Goal: Task Accomplishment & Management: Use online tool/utility

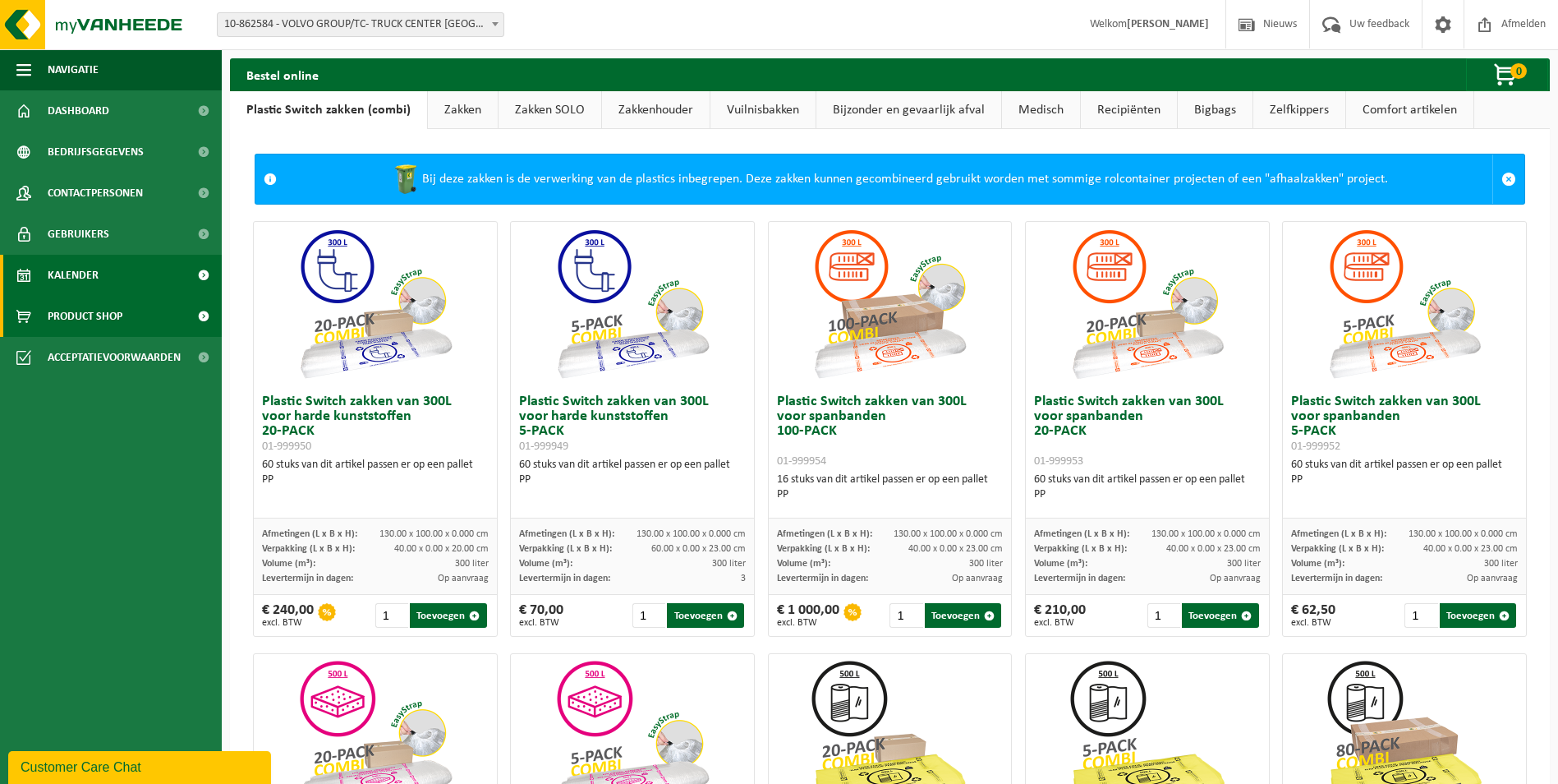
click at [85, 273] on span "Kalender" at bounding box center [73, 275] width 51 height 41
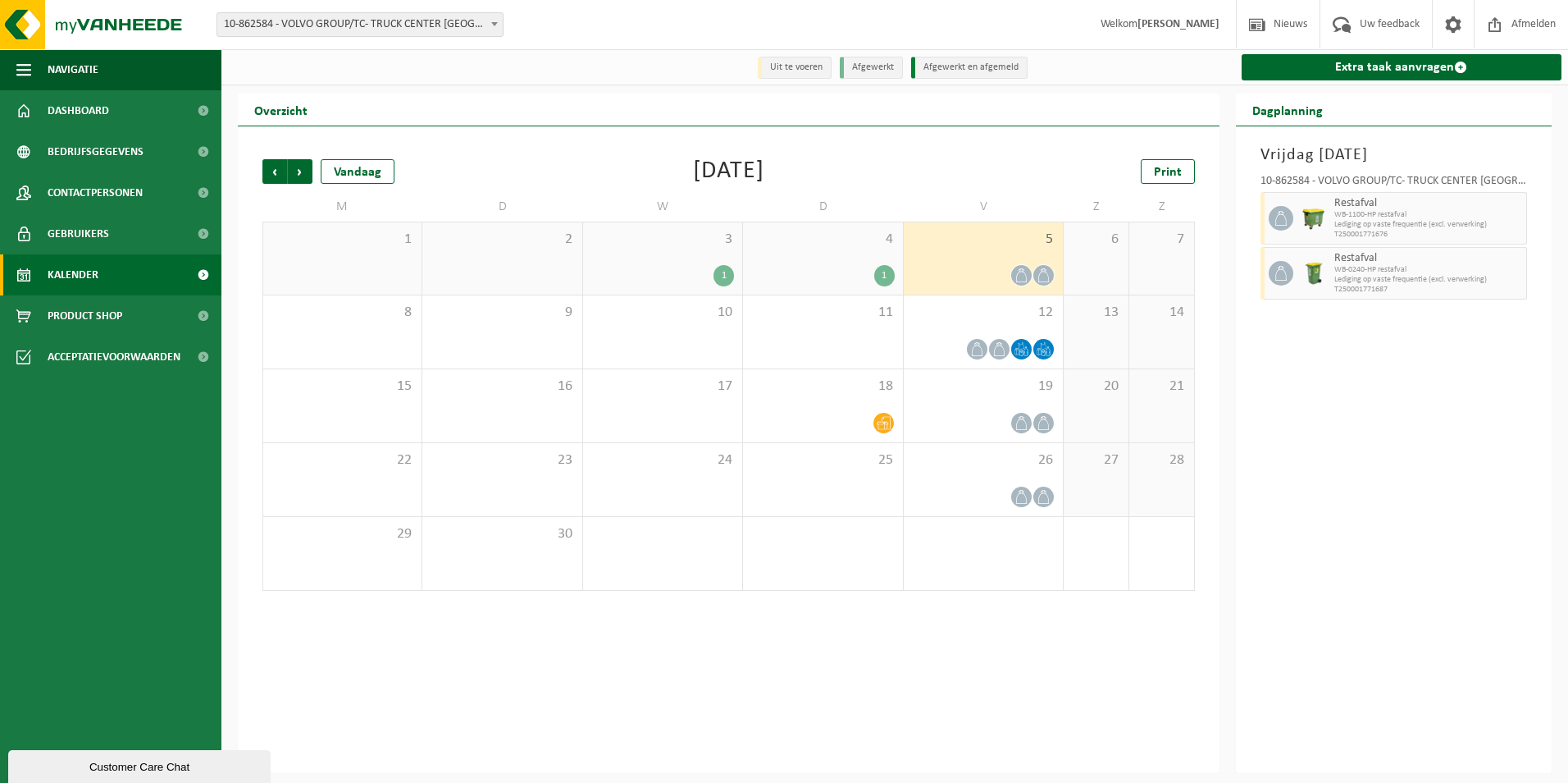
click at [1014, 268] on span at bounding box center [1021, 275] width 21 height 21
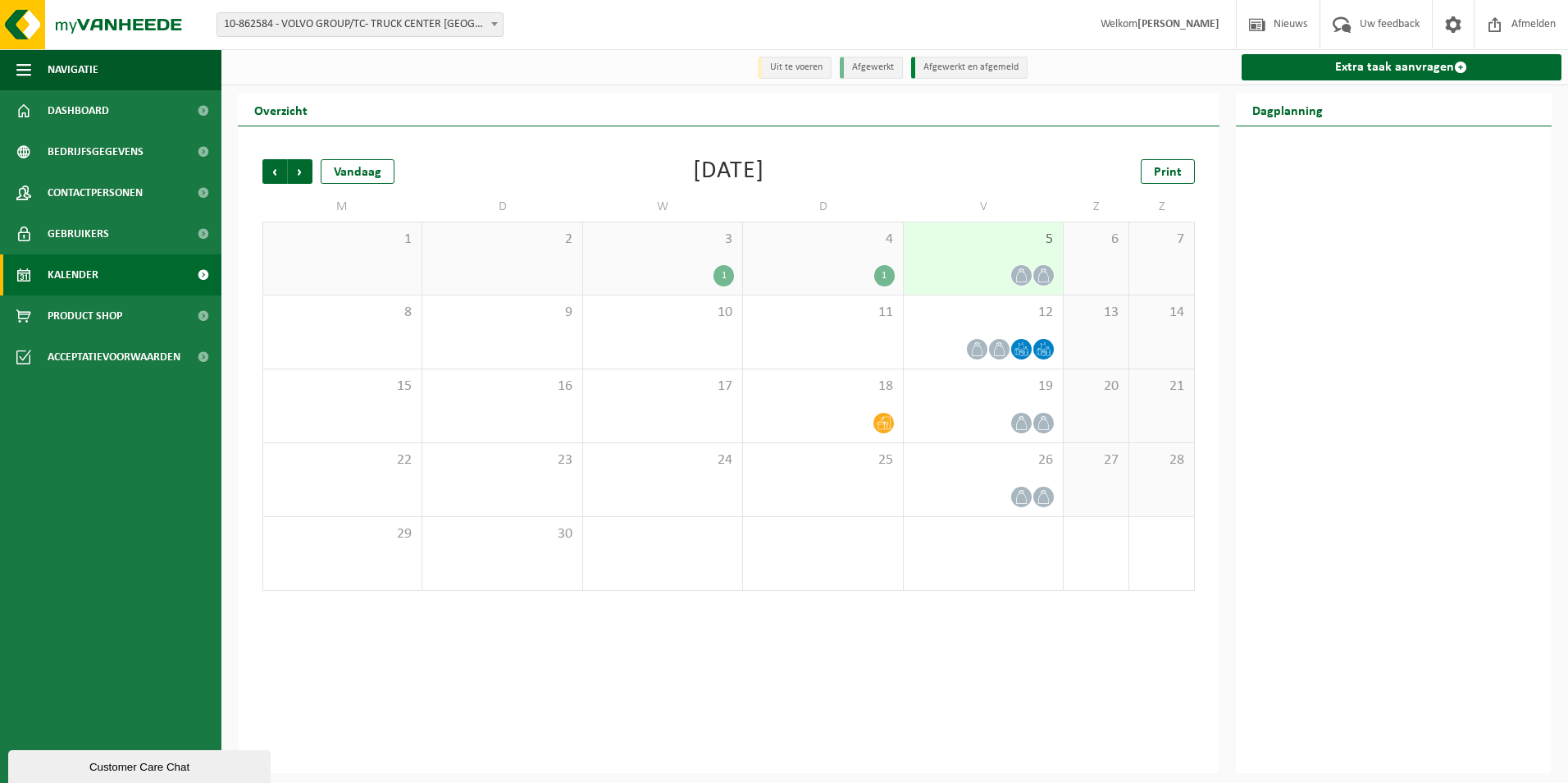
click at [1031, 269] on div at bounding box center [983, 275] width 143 height 23
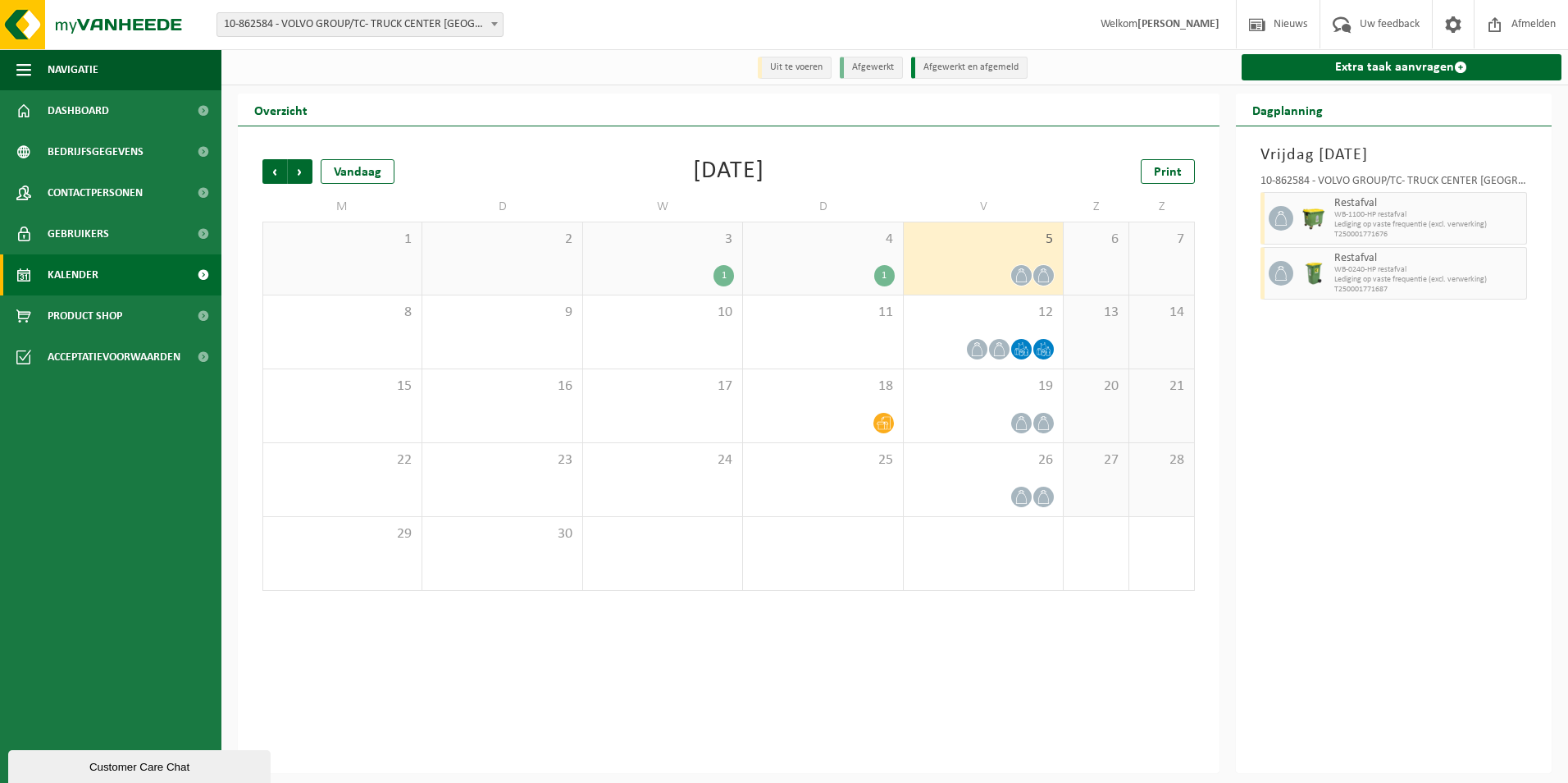
click at [860, 262] on div "4 1" at bounding box center [822, 258] width 159 height 72
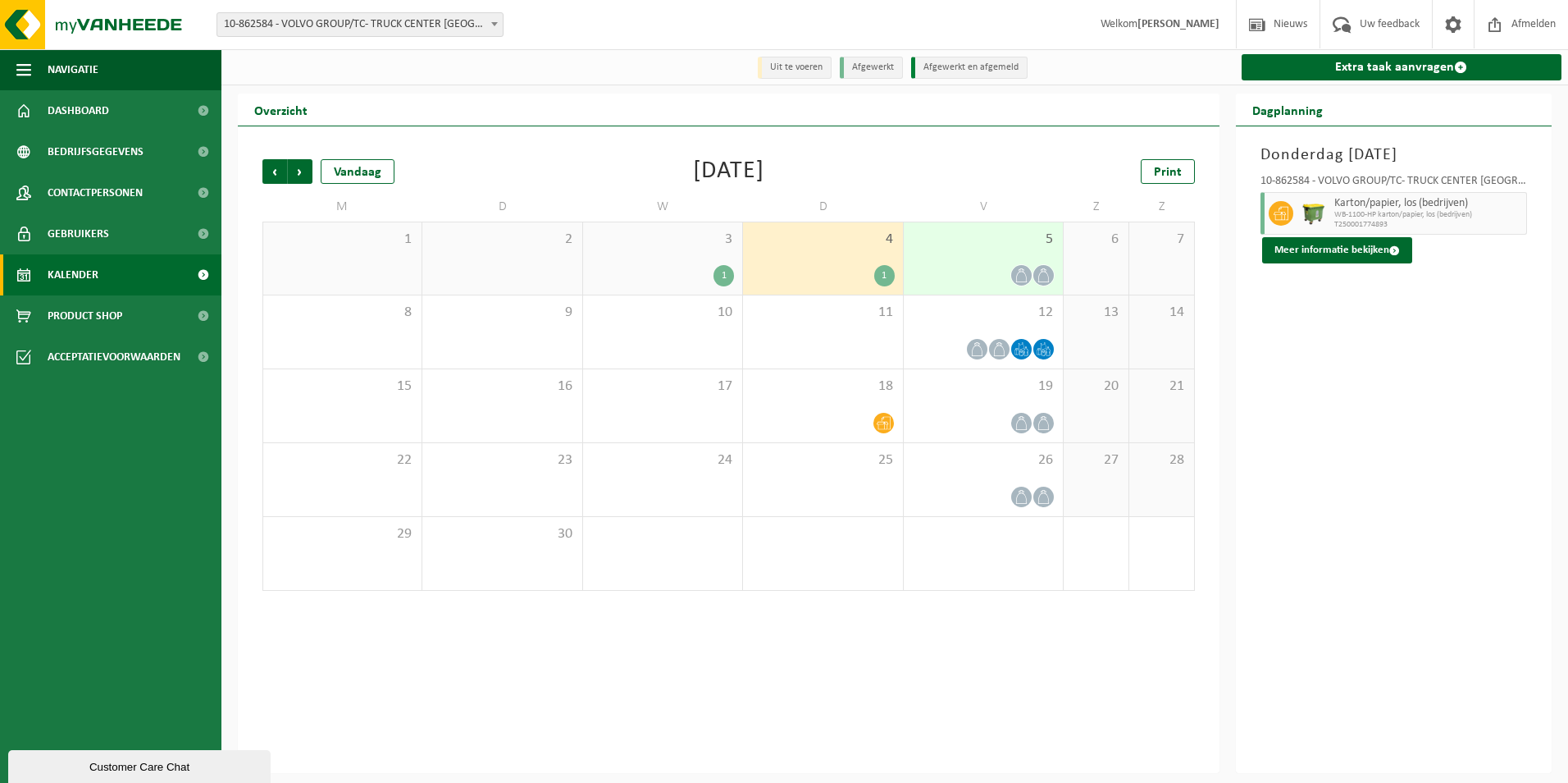
click at [994, 276] on div at bounding box center [983, 275] width 143 height 23
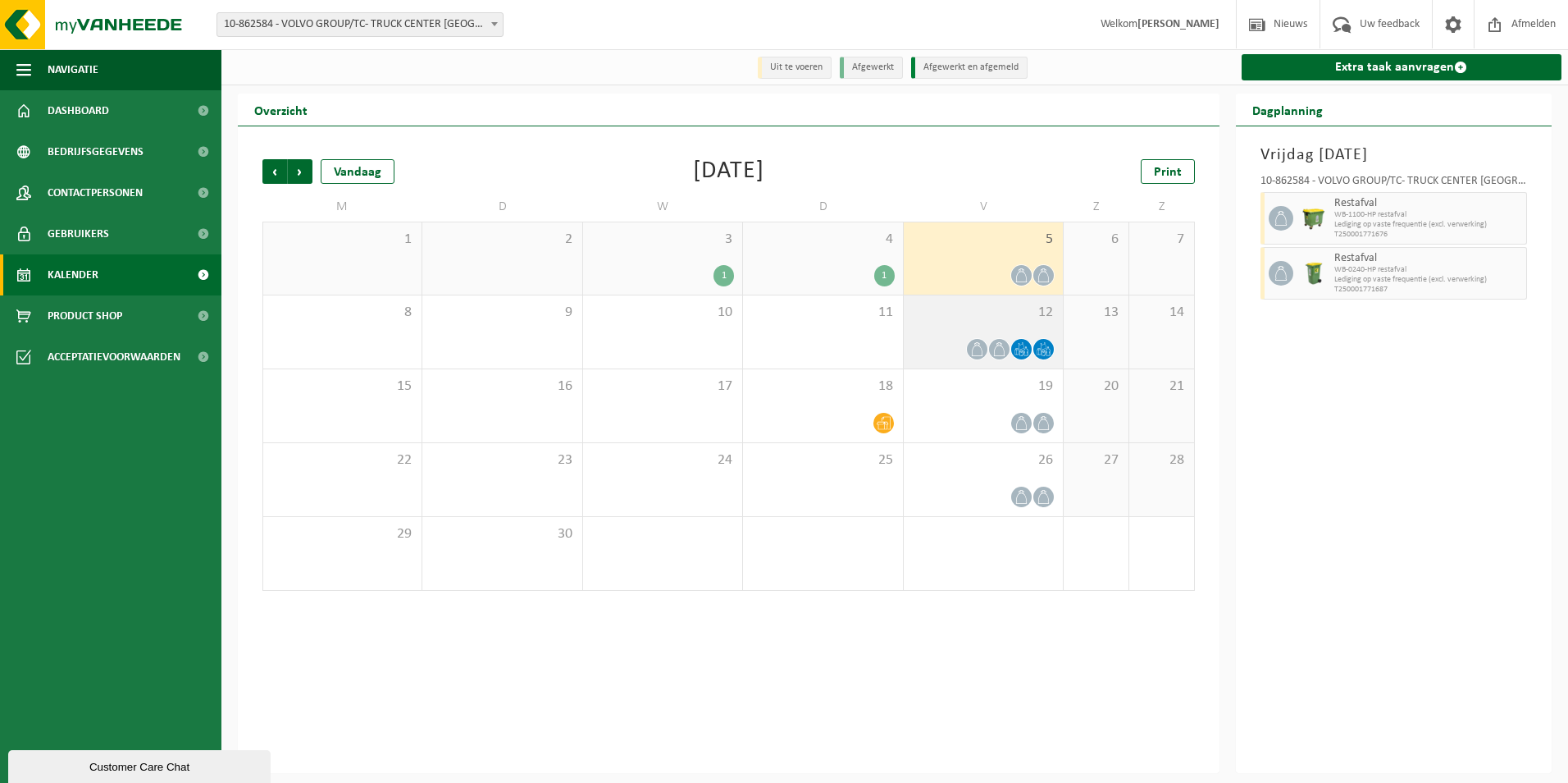
click at [1021, 345] on icon at bounding box center [1021, 349] width 14 height 14
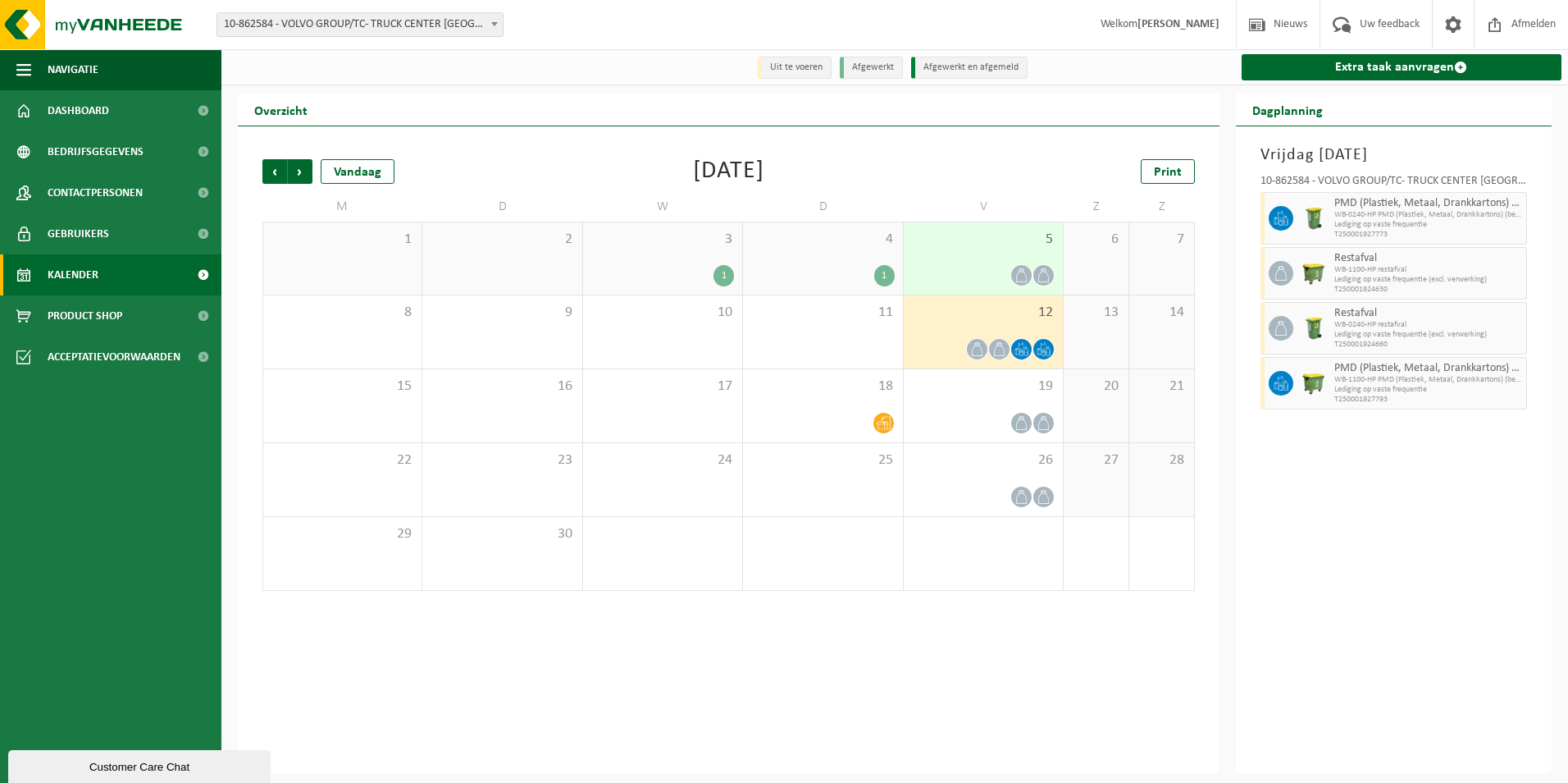
click at [682, 262] on div "3 1" at bounding box center [663, 258] width 159 height 72
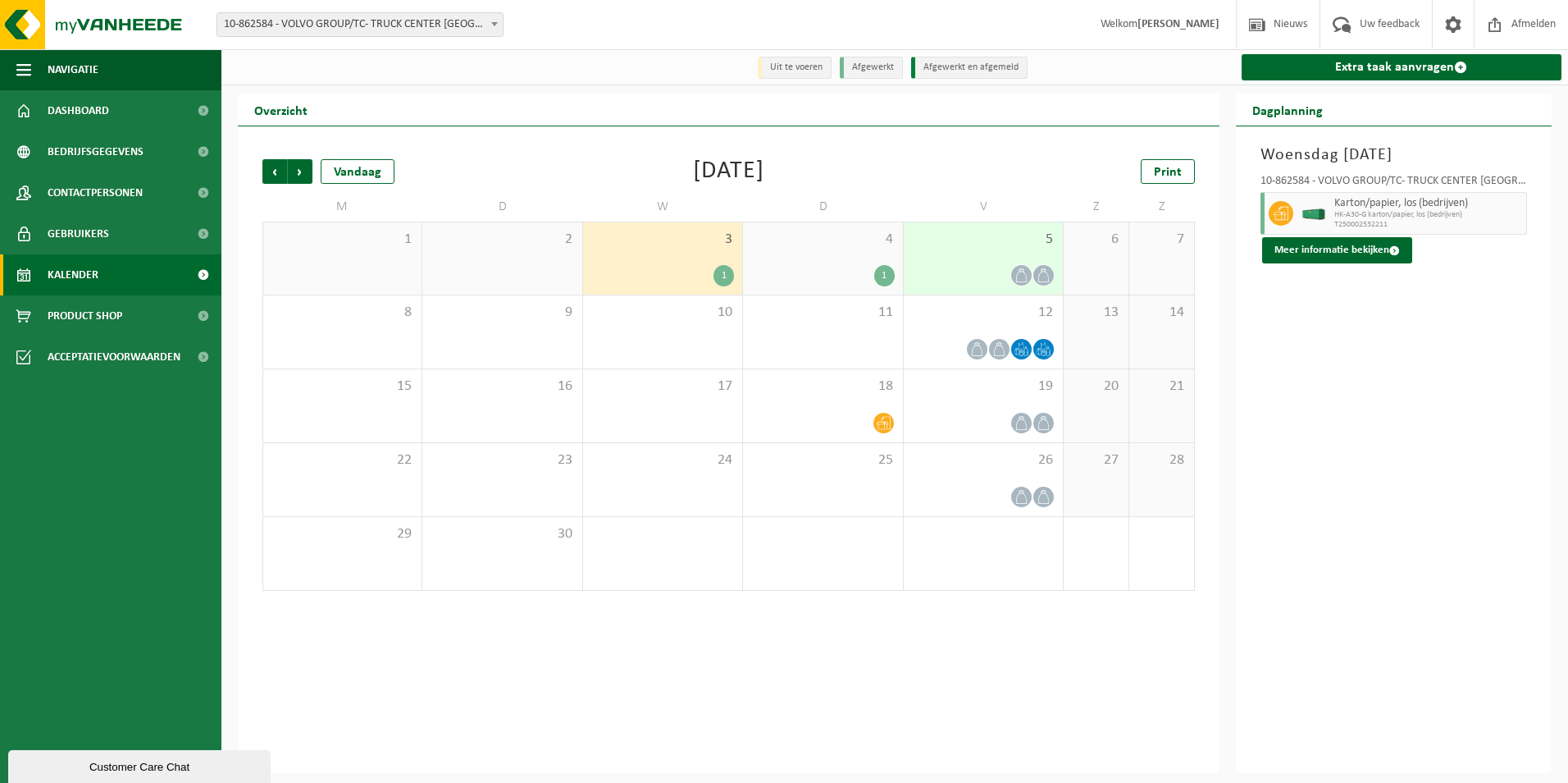
click at [817, 264] on div "4 1" at bounding box center [822, 258] width 159 height 72
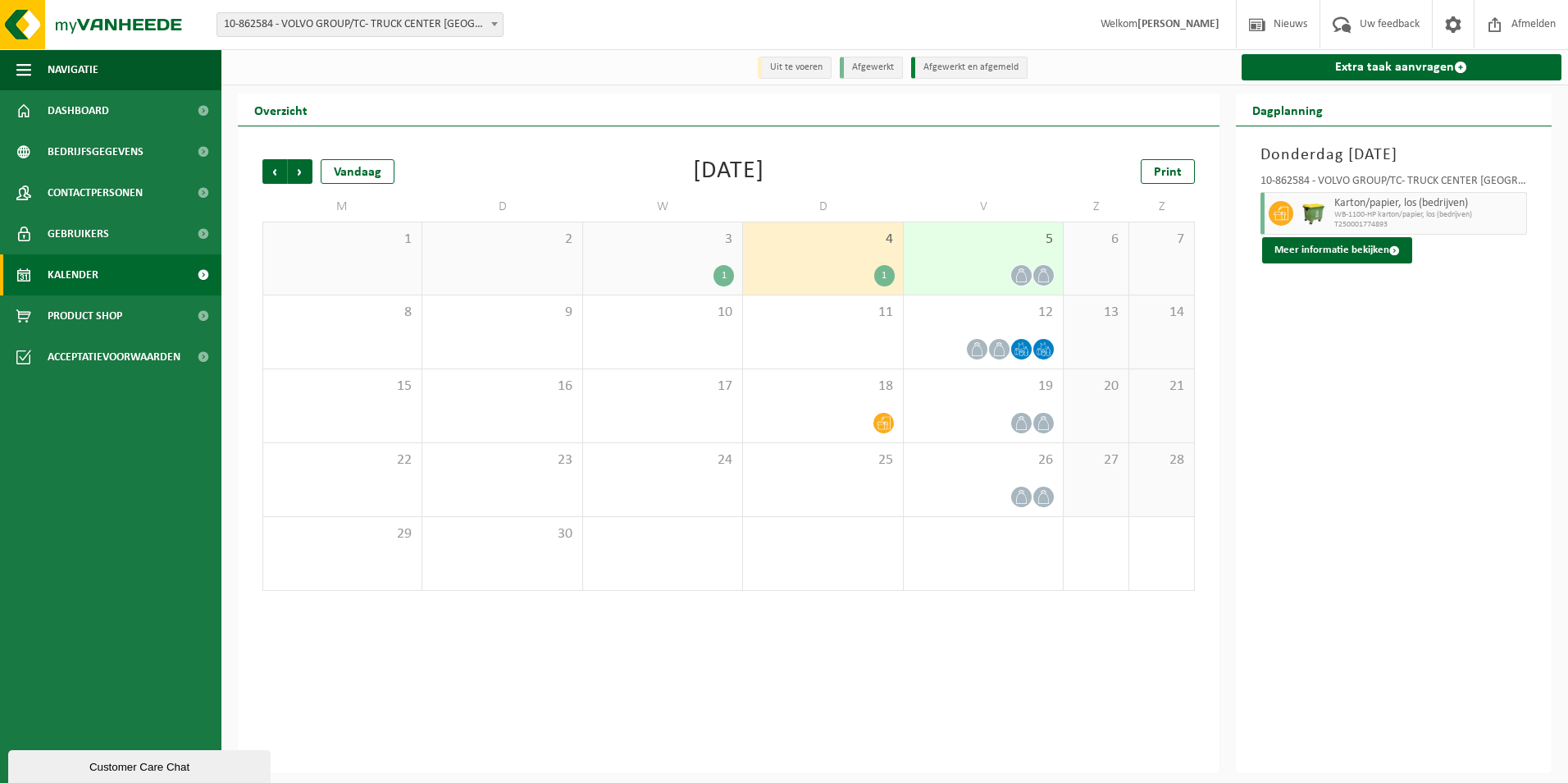
click at [994, 264] on div "5" at bounding box center [983, 258] width 159 height 72
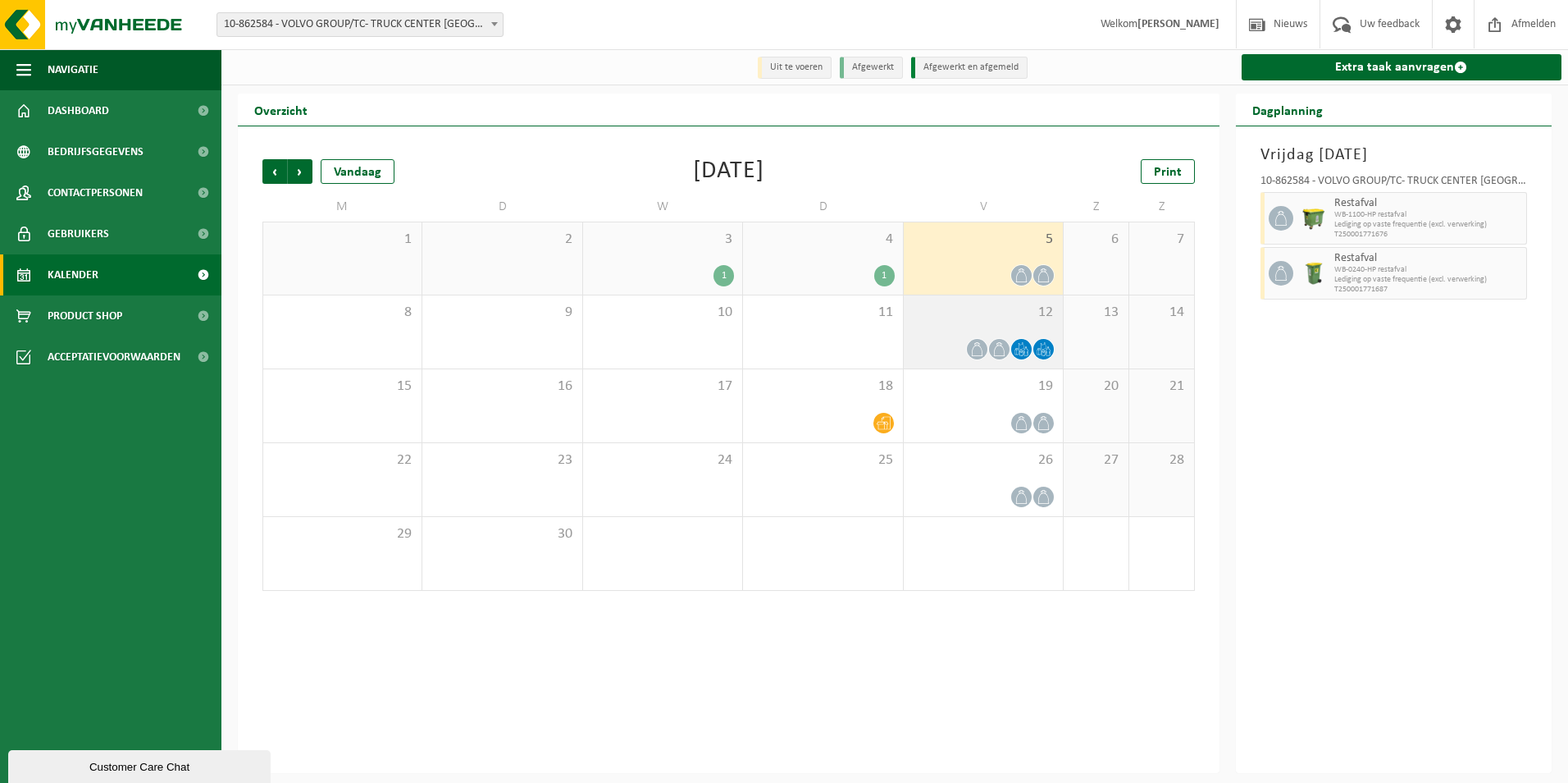
click at [978, 346] on icon at bounding box center [977, 349] width 14 height 14
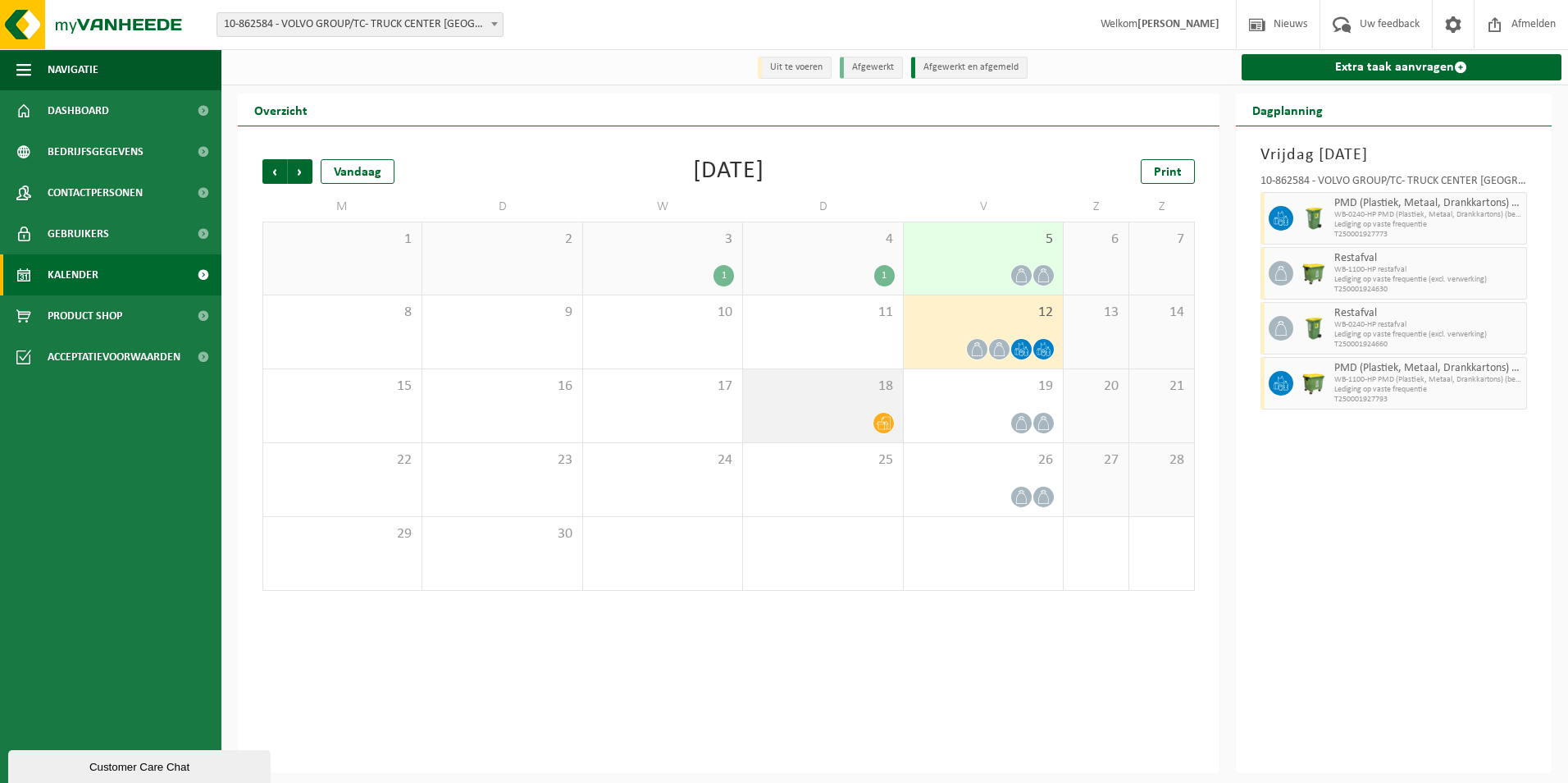
click at [872, 427] on div at bounding box center [822, 422] width 143 height 23
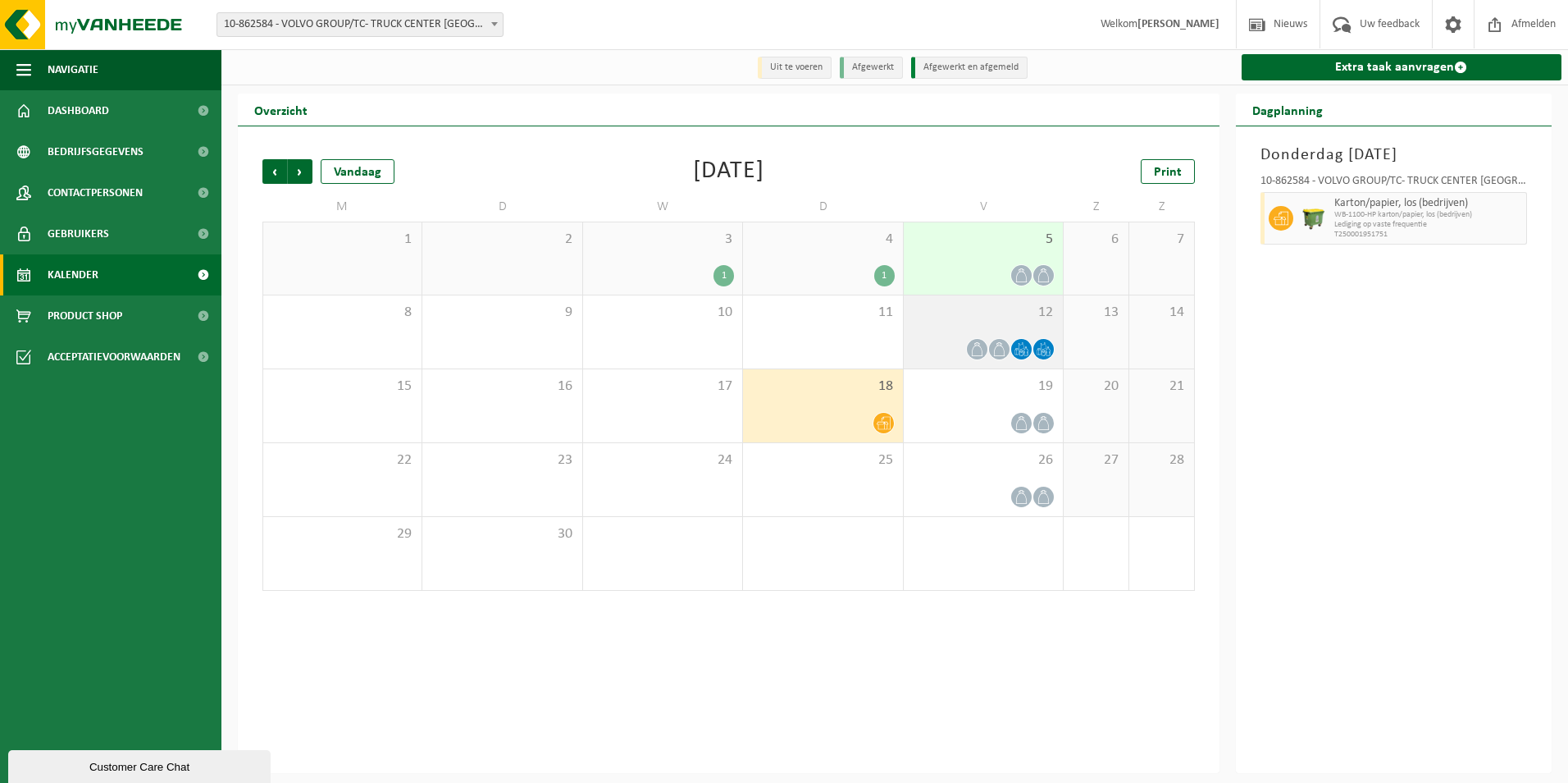
click at [1005, 335] on div "12" at bounding box center [983, 331] width 159 height 73
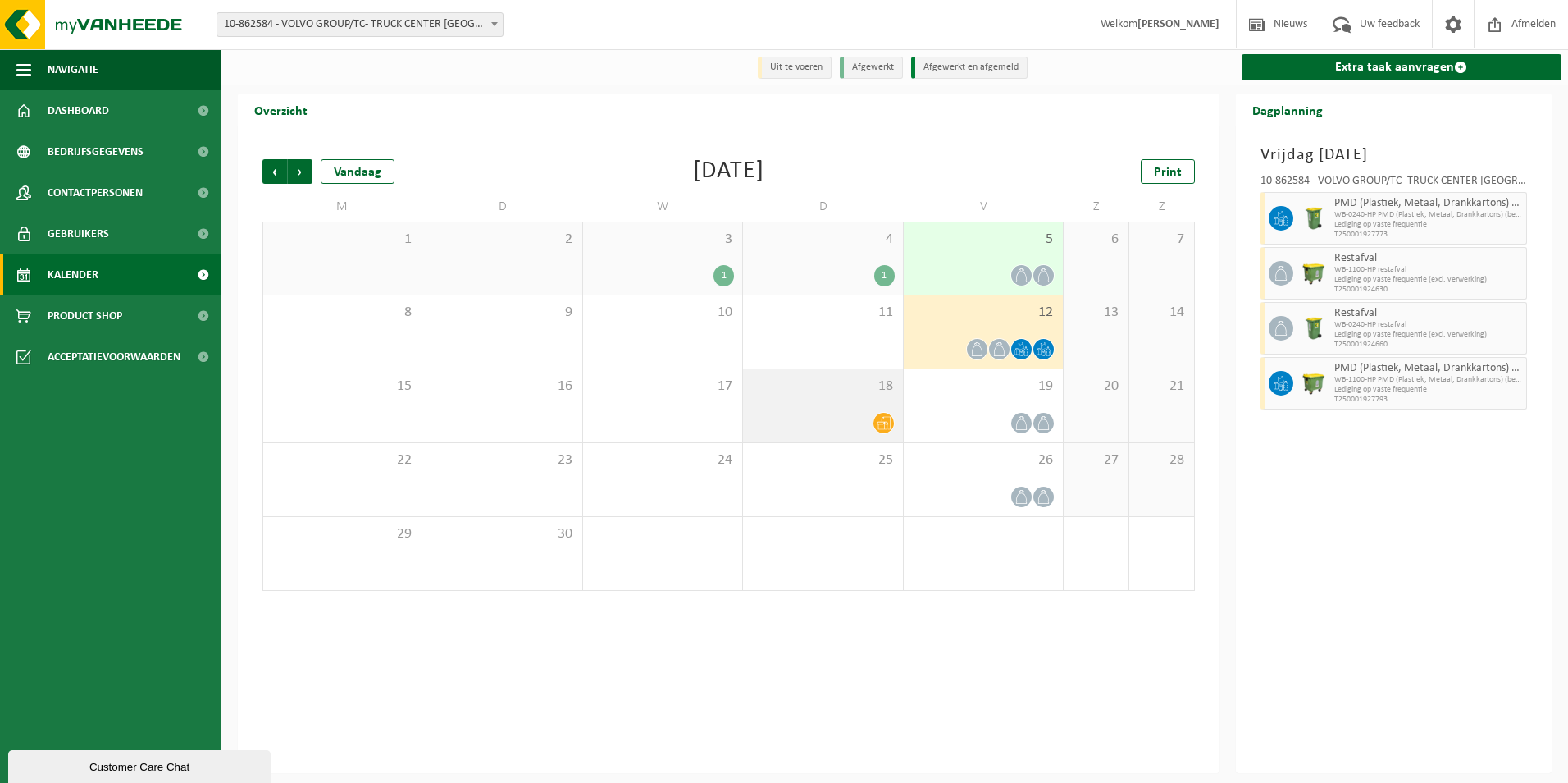
click at [864, 419] on div at bounding box center [822, 422] width 143 height 23
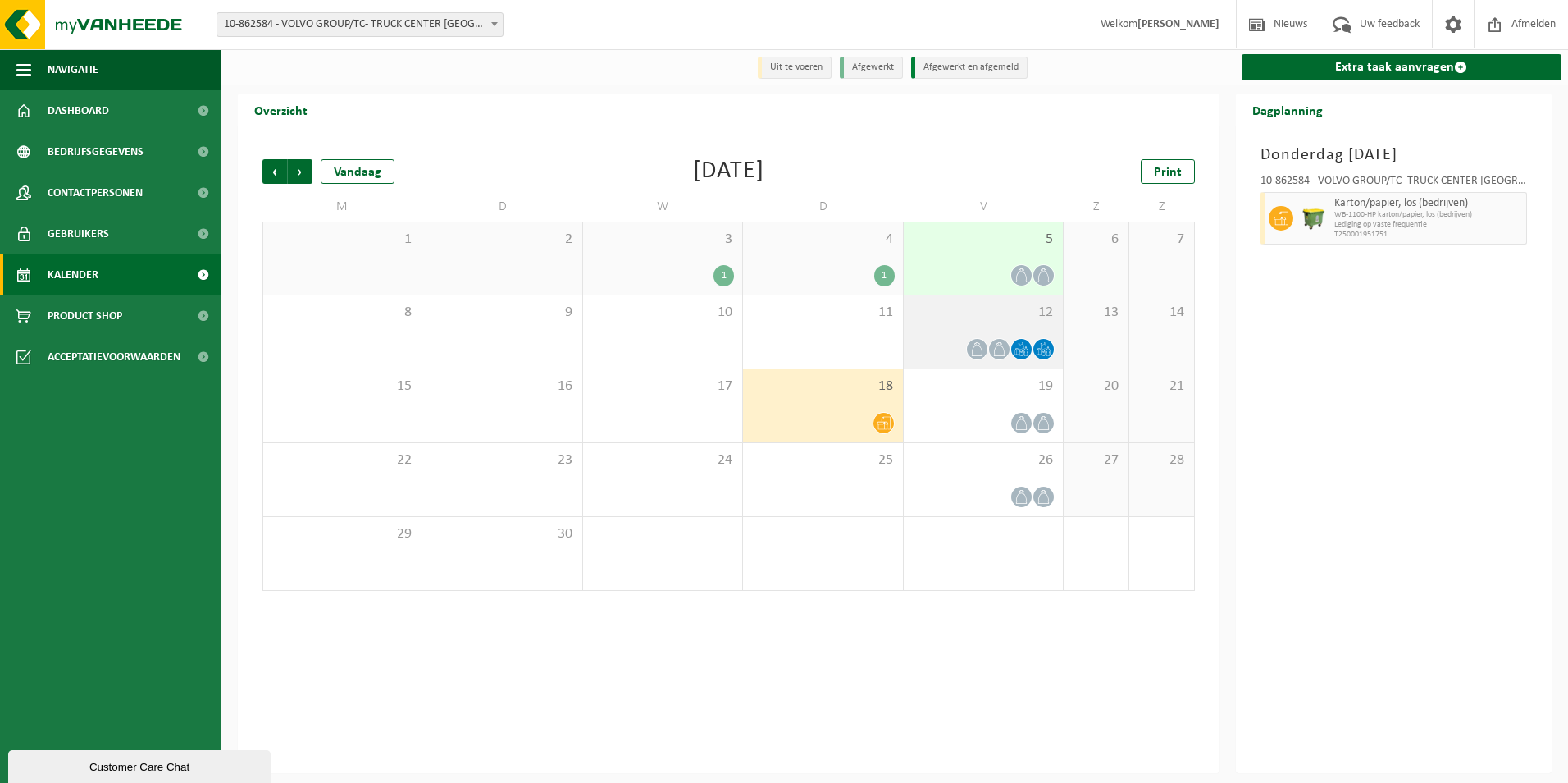
click at [979, 338] on div "12" at bounding box center [983, 331] width 159 height 73
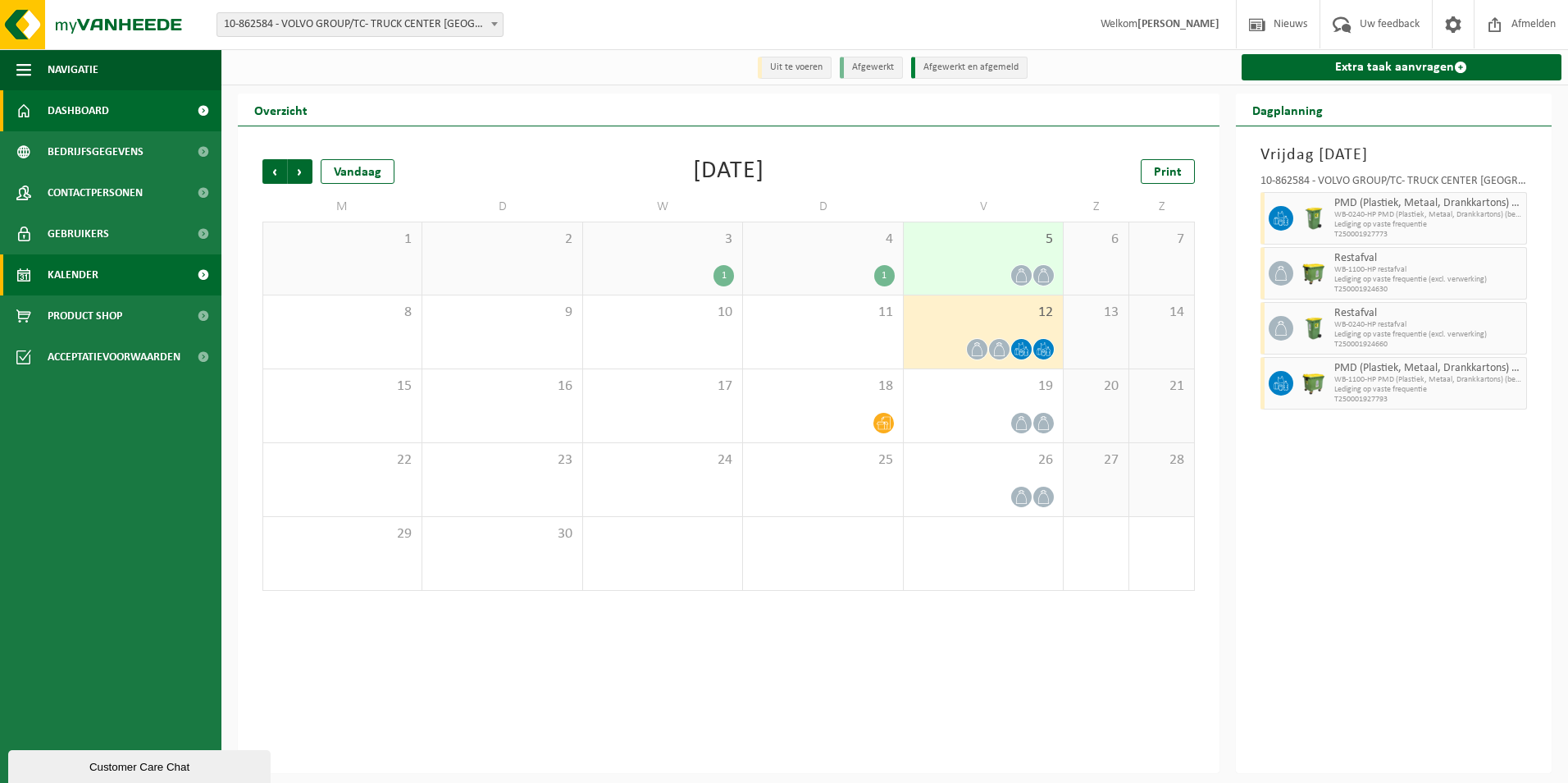
click at [82, 100] on span "Dashboard" at bounding box center [78, 110] width 62 height 41
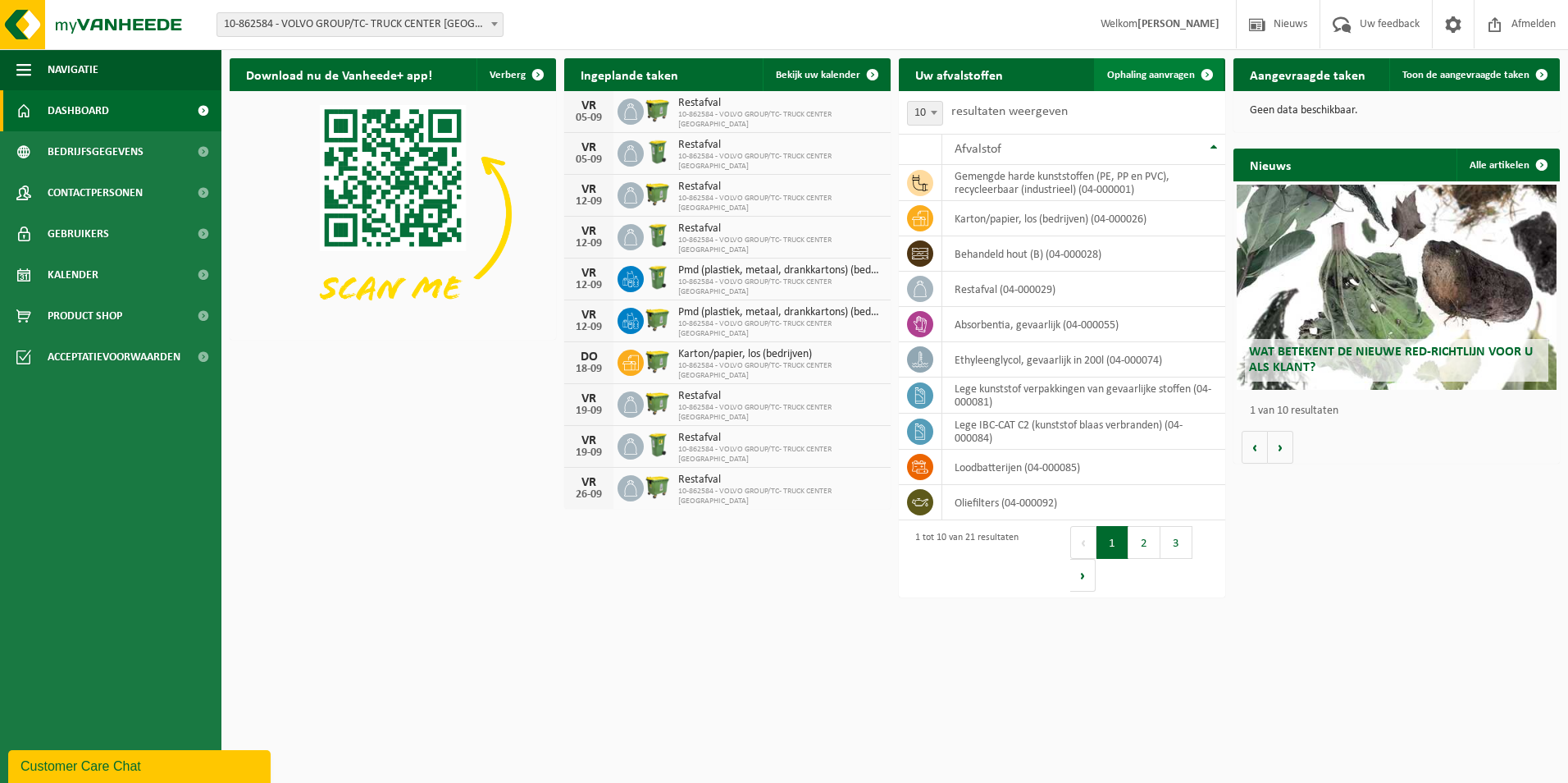
click at [1150, 72] on span "Ophaling aanvragen" at bounding box center [1151, 75] width 88 height 11
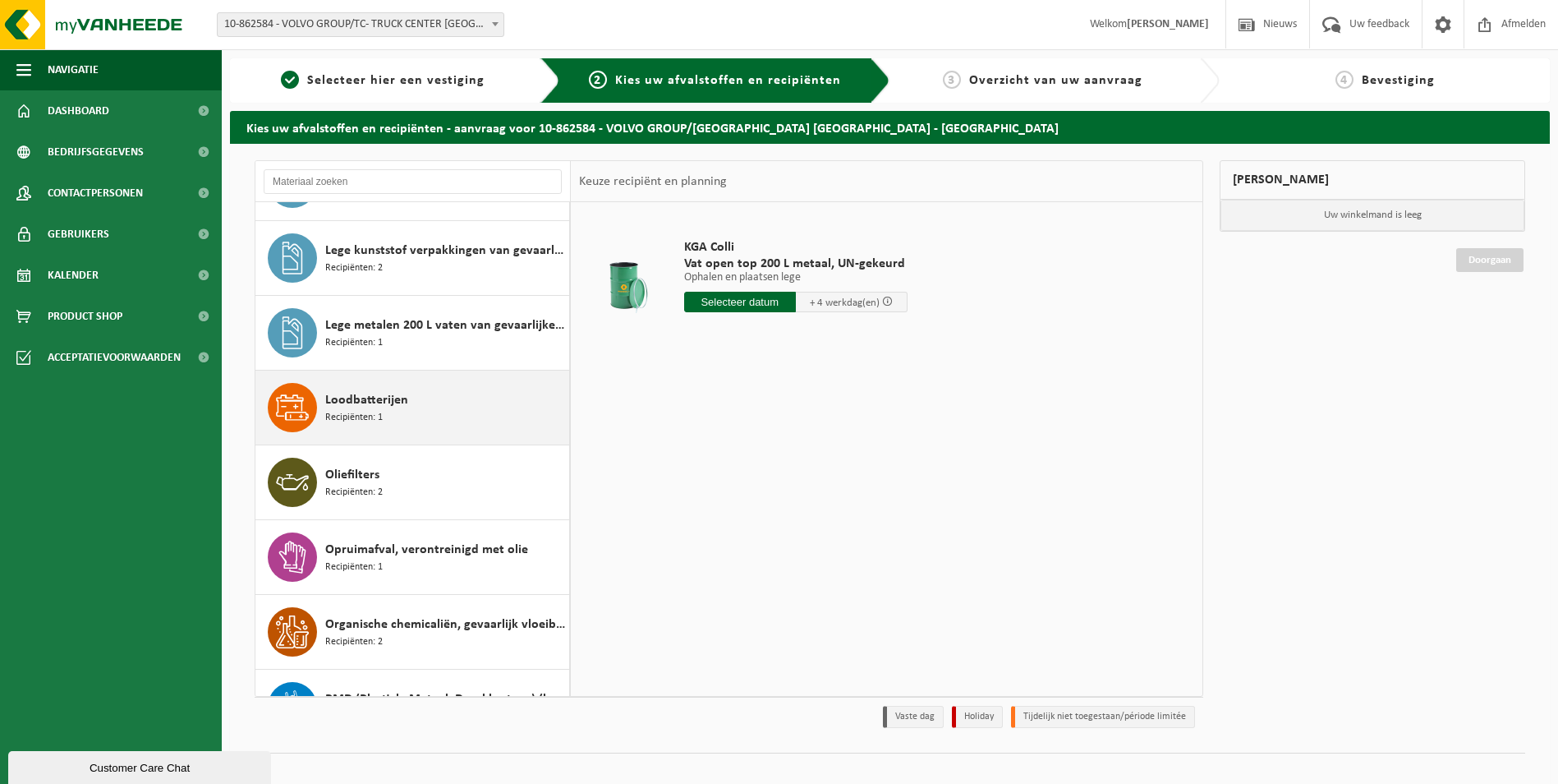
click at [372, 395] on span "Loodbatterijen" at bounding box center [366, 400] width 83 height 20
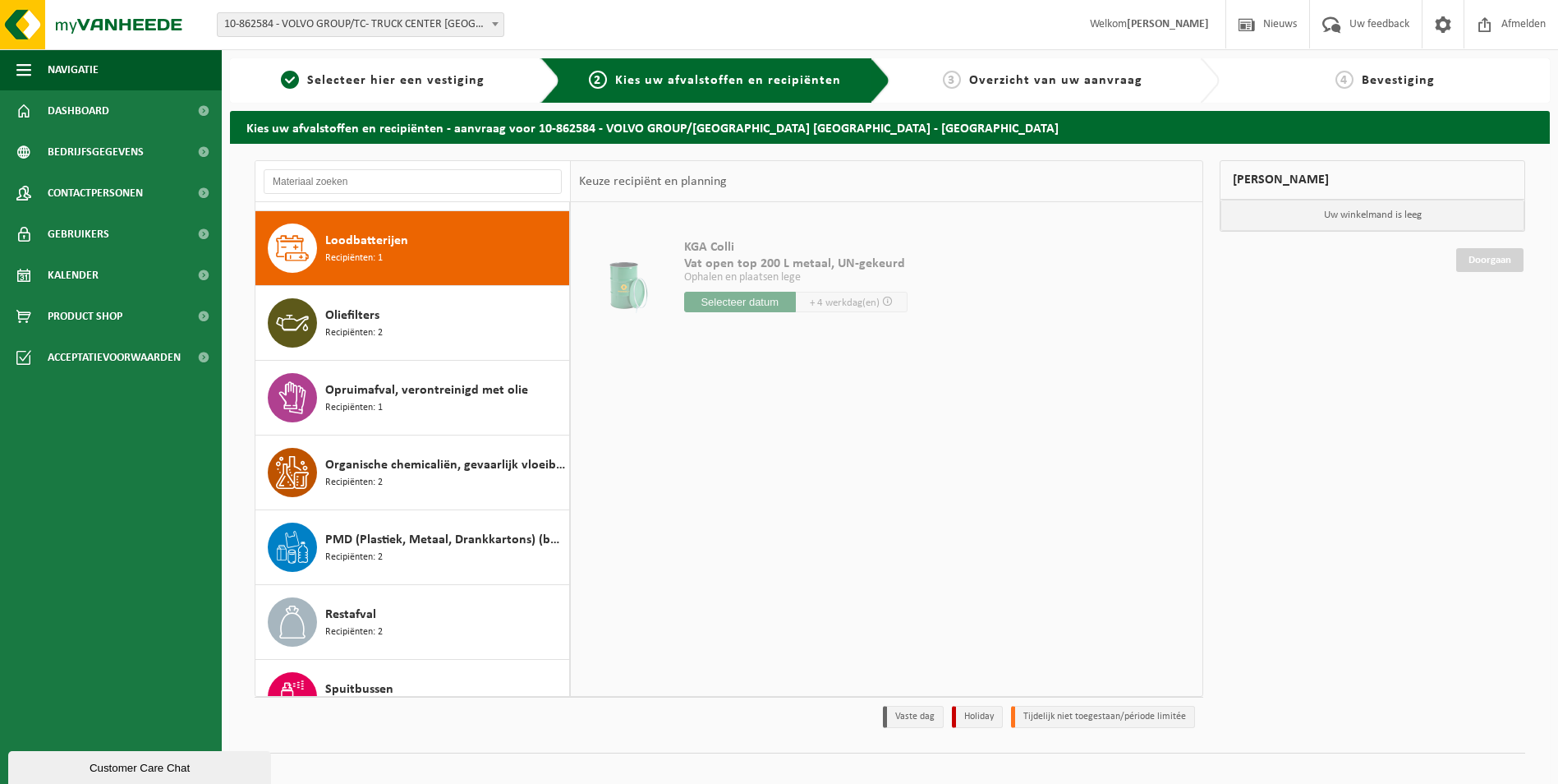
scroll to position [897, 0]
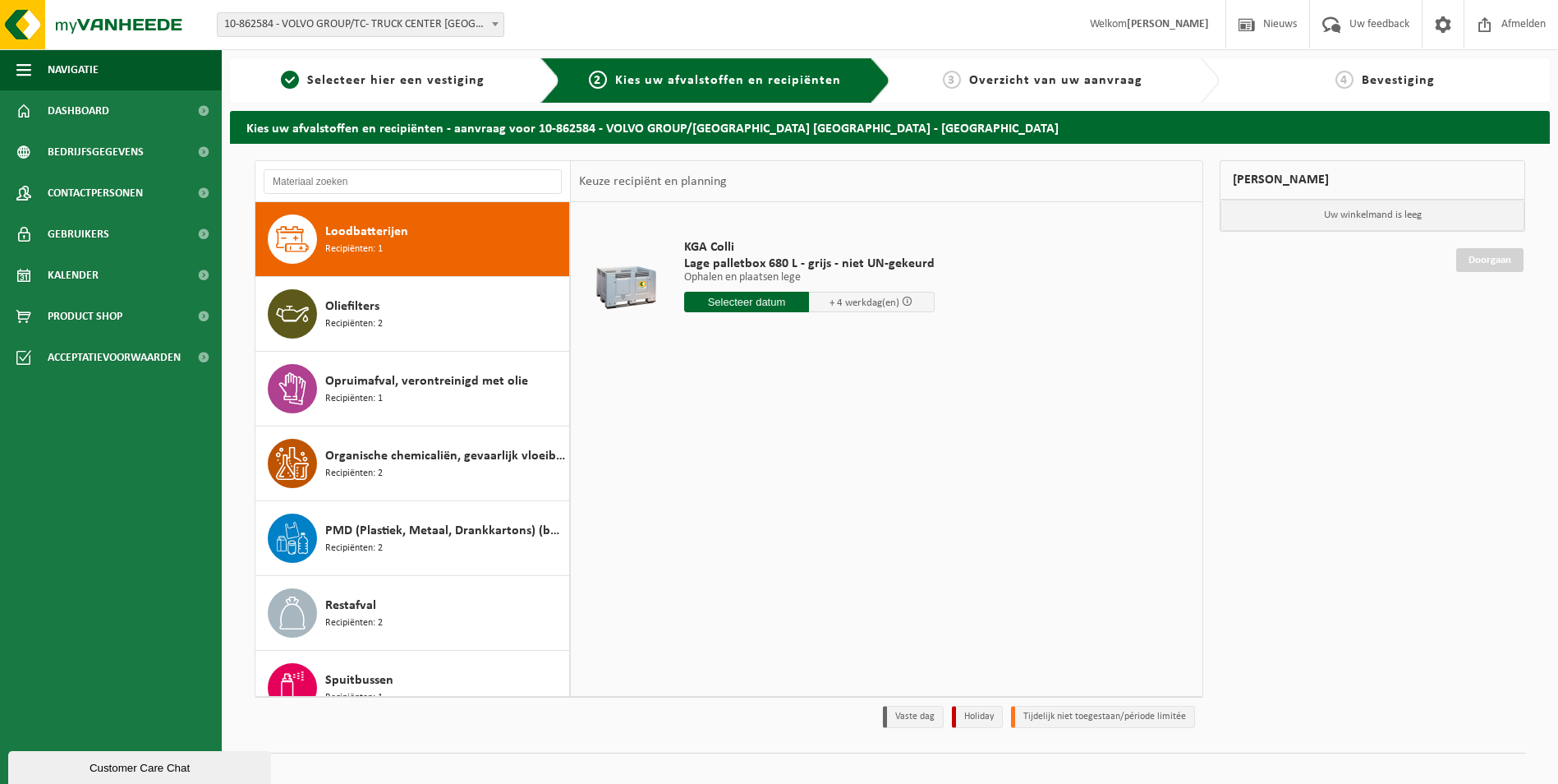
click at [774, 303] on input "text" at bounding box center [747, 302] width 125 height 21
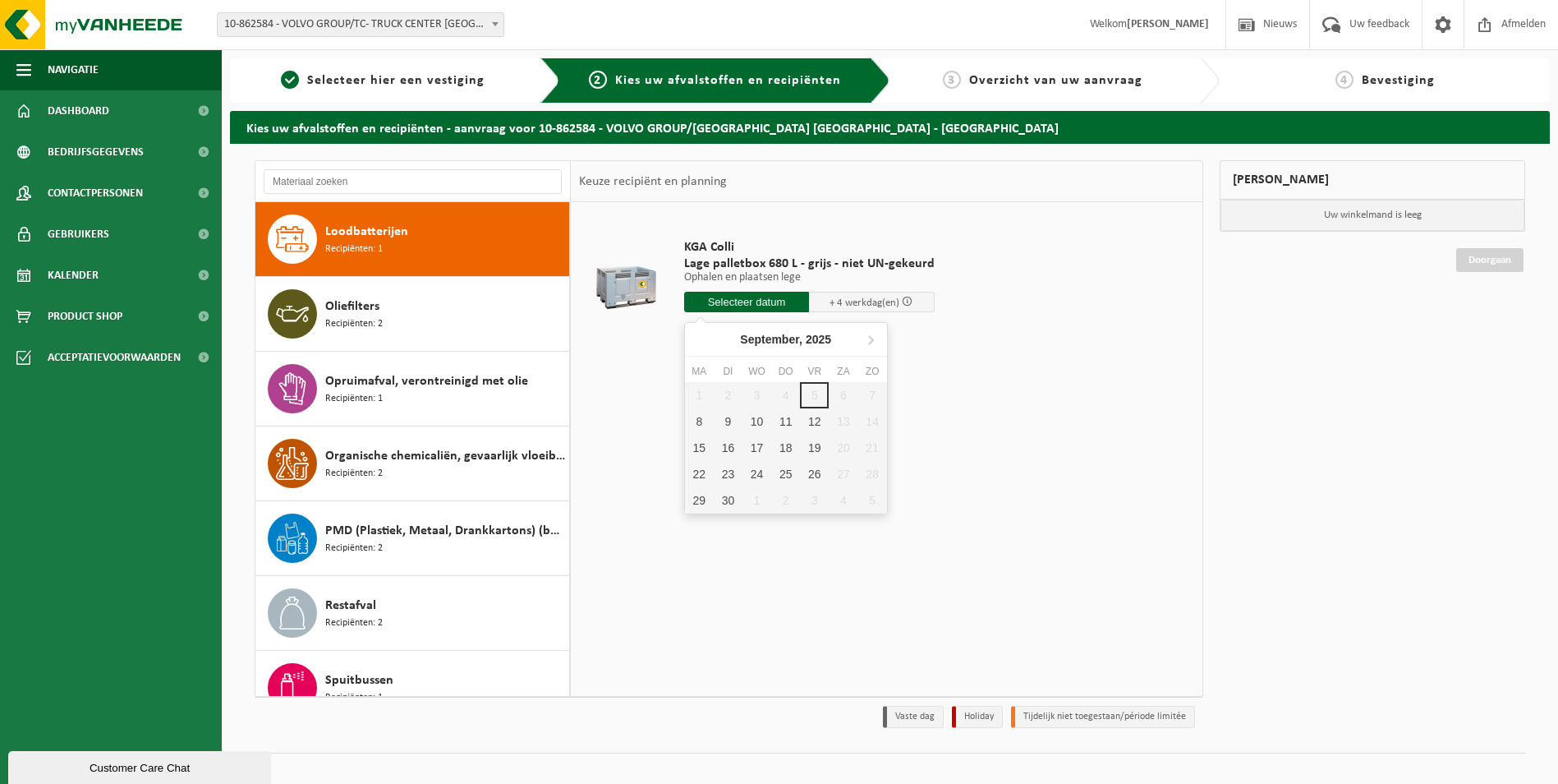
click at [995, 417] on div "KGA Colli Lage palletbox 680 L - grijs - niet UN-gekeurd Ophalen en plaatsen le…" at bounding box center [887, 449] width 632 height 493
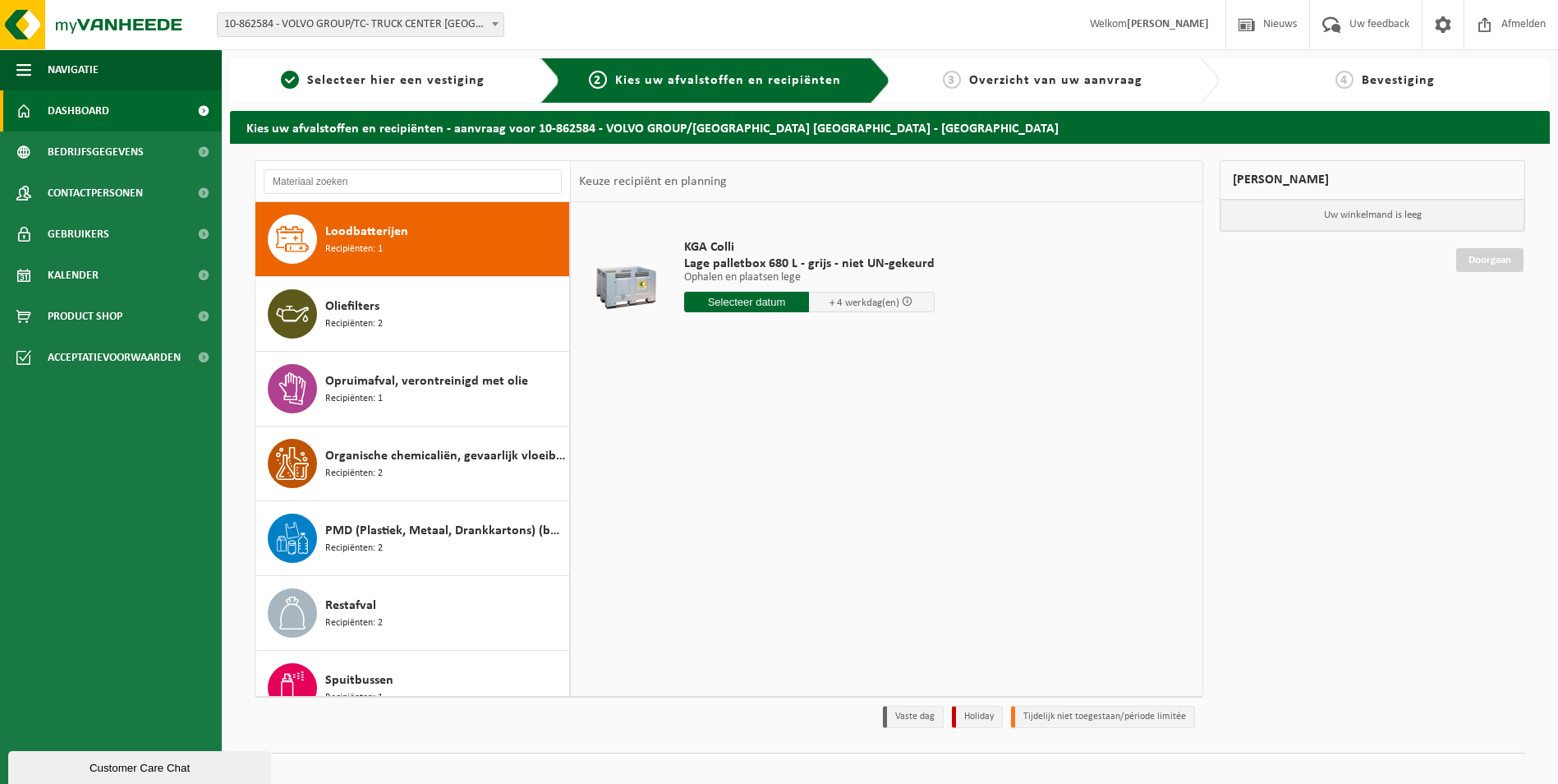
click at [96, 109] on span "Dashboard" at bounding box center [79, 110] width 62 height 41
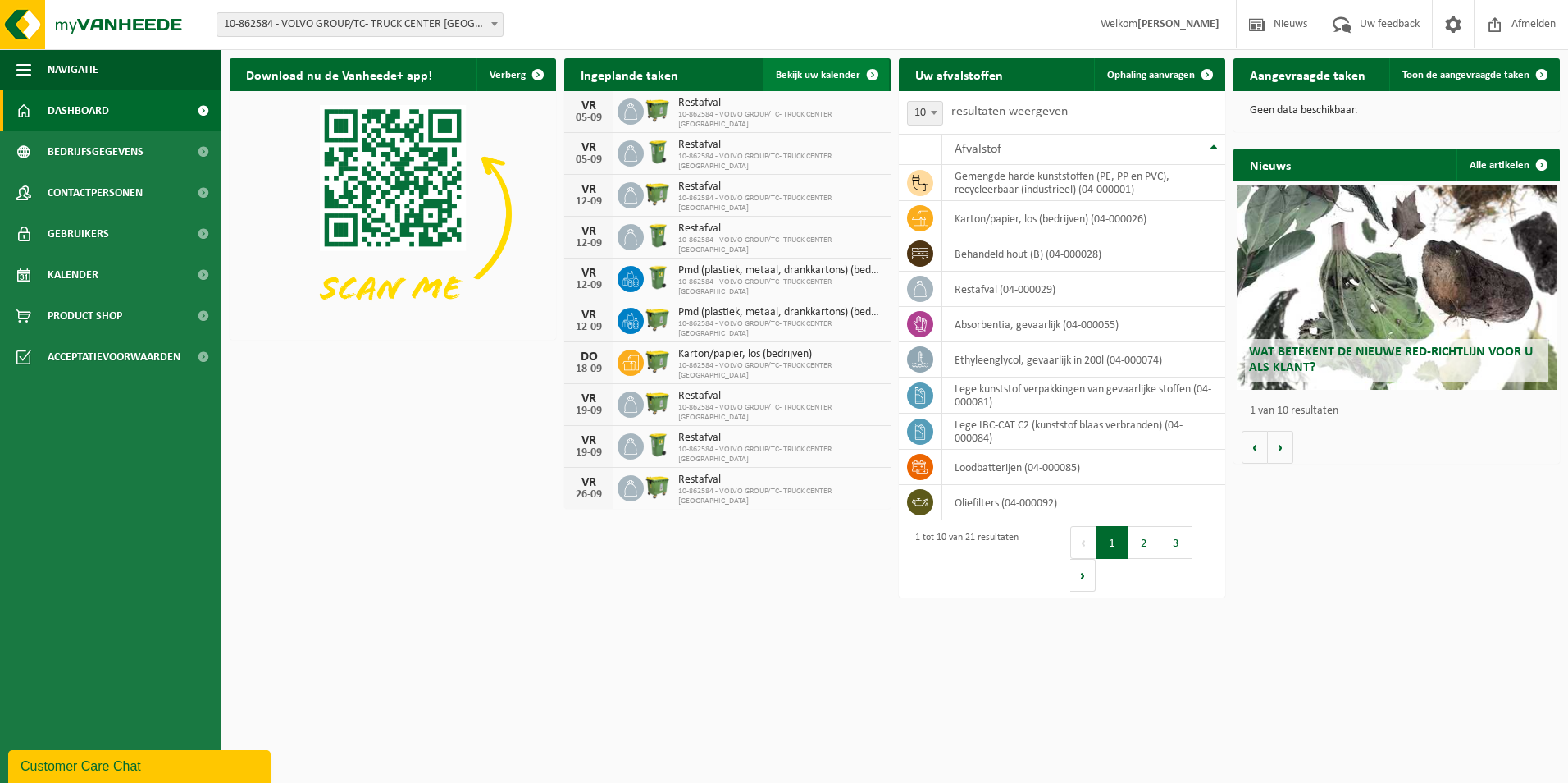
click at [810, 73] on span "Bekijk uw kalender" at bounding box center [818, 75] width 84 height 11
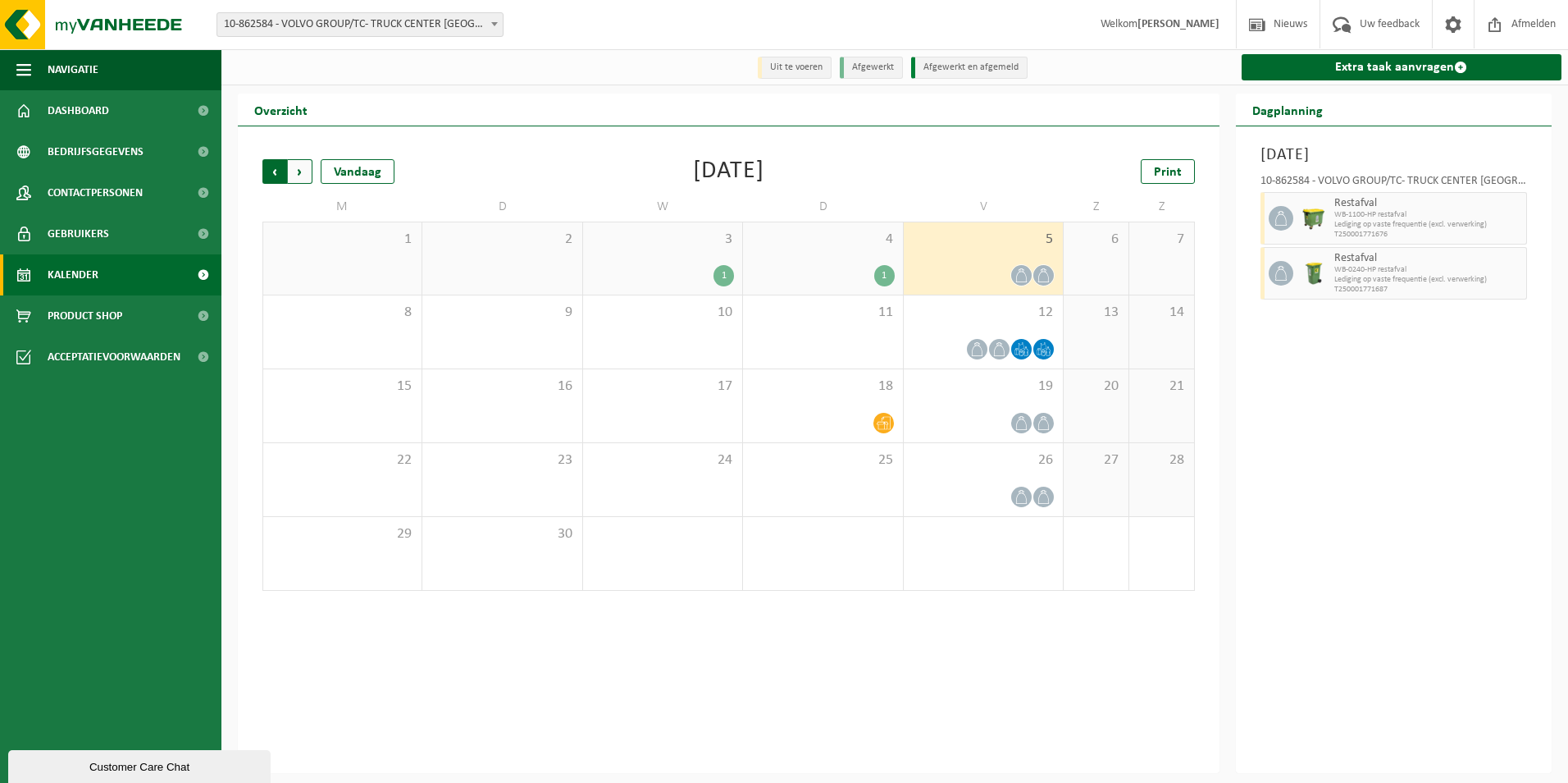
click at [310, 165] on span "Volgende" at bounding box center [300, 171] width 24 height 24
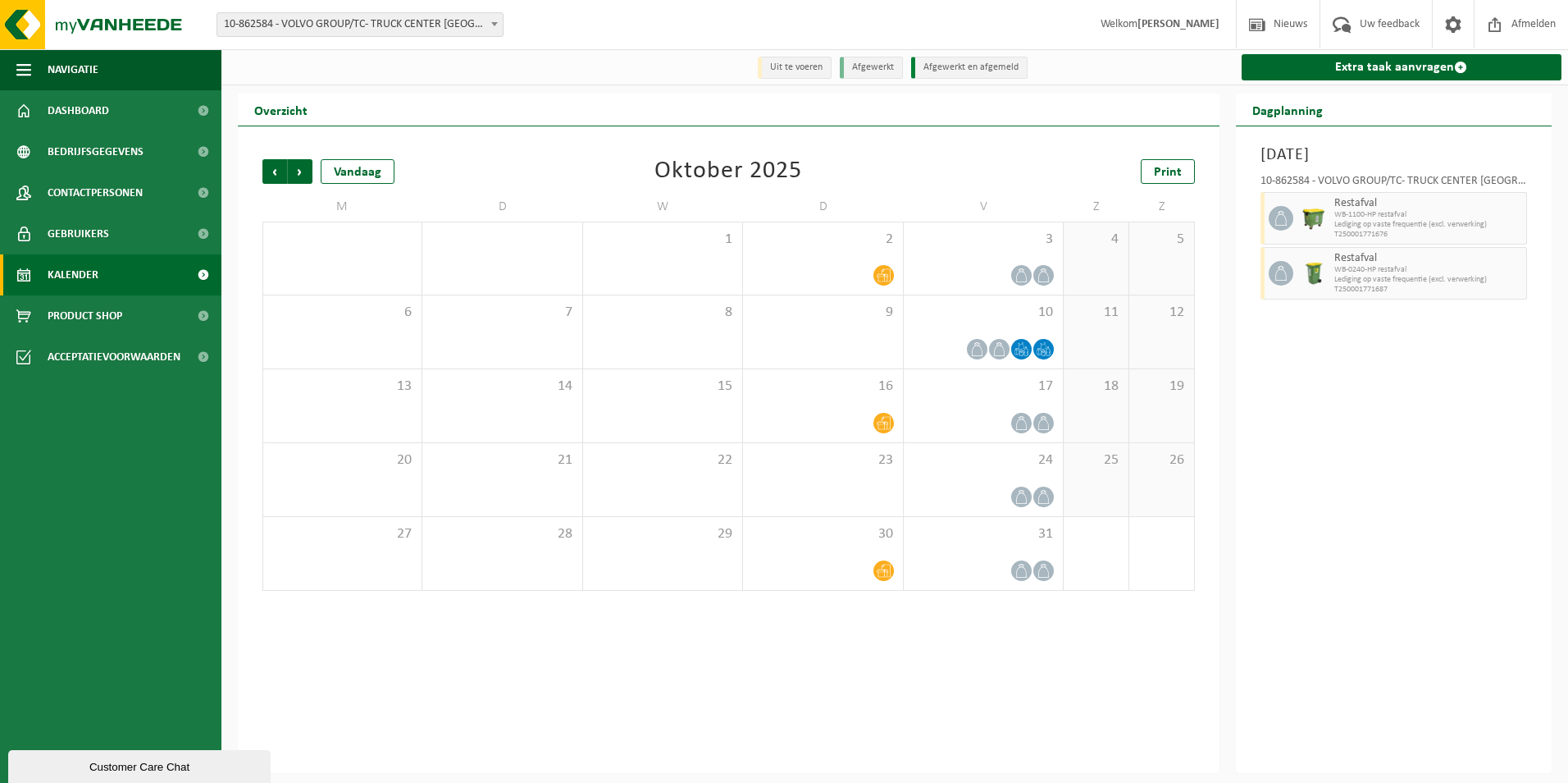
click at [310, 165] on span "Volgende" at bounding box center [300, 171] width 24 height 24
click at [267, 167] on span "Vorige" at bounding box center [274, 171] width 24 height 24
click at [269, 167] on span "Vorige" at bounding box center [274, 171] width 24 height 24
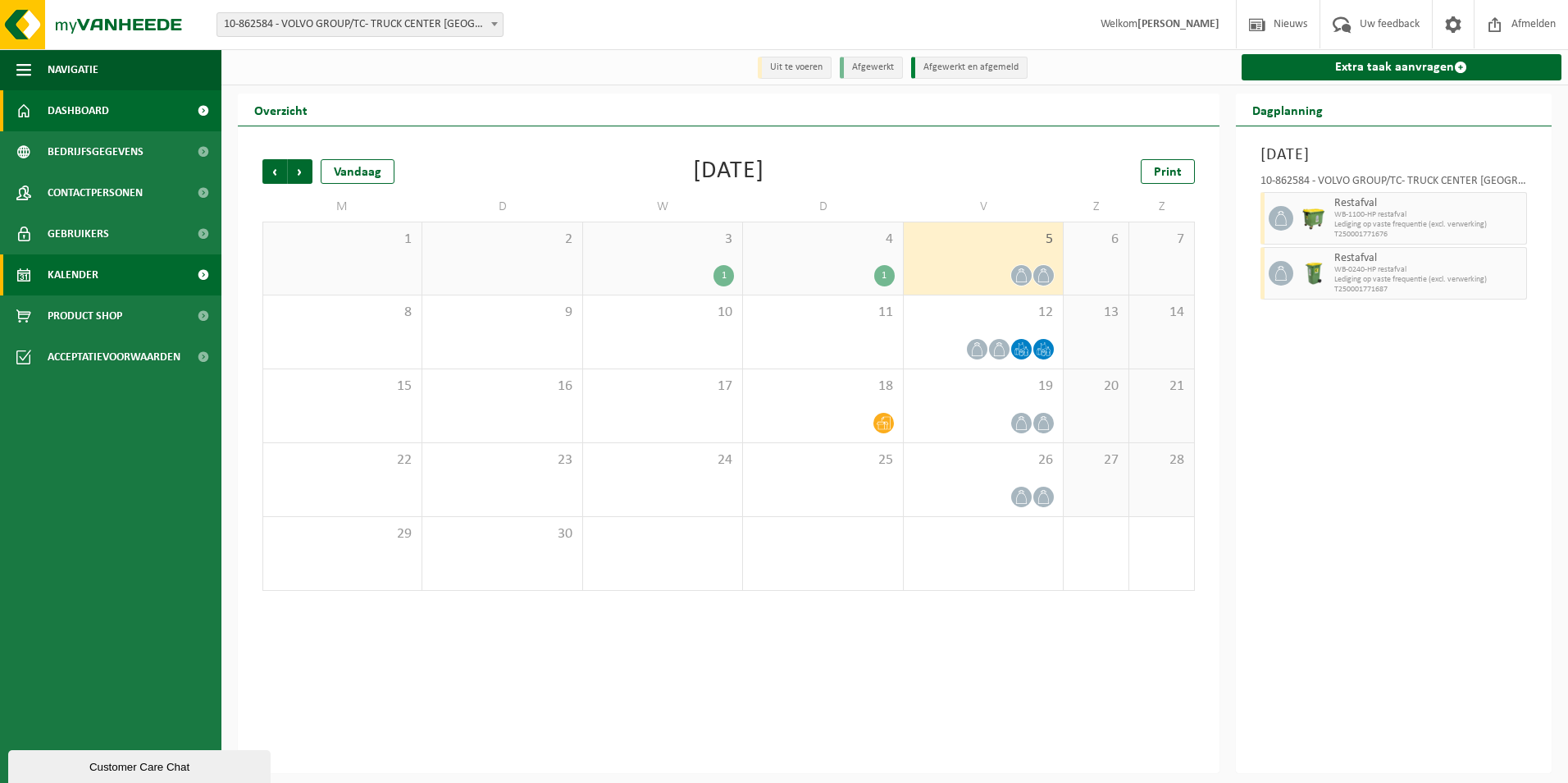
click at [77, 116] on span "Dashboard" at bounding box center [78, 110] width 62 height 41
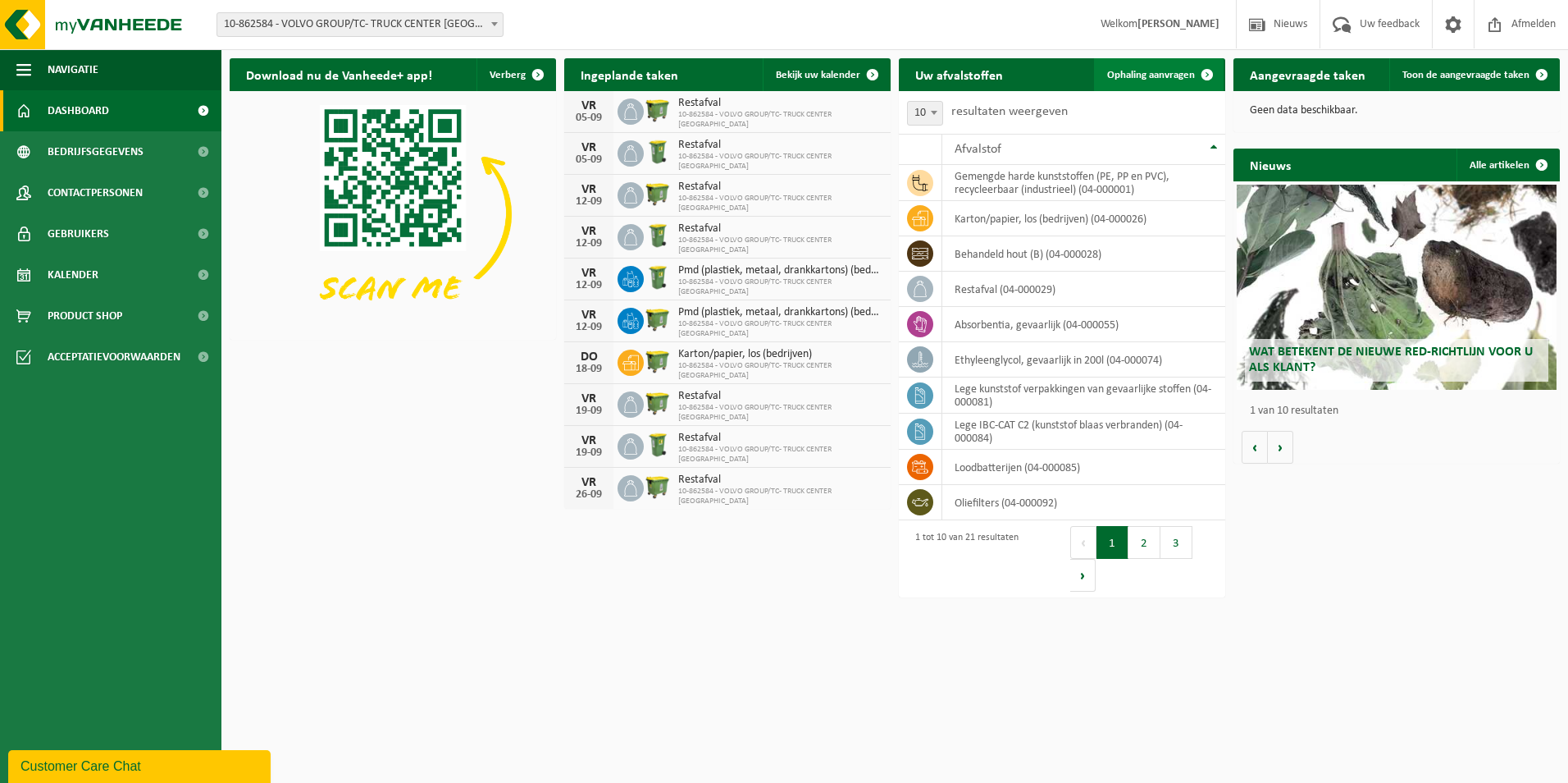
click at [1142, 79] on span "Ophaling aanvragen" at bounding box center [1151, 75] width 88 height 11
click at [1147, 80] on span "Ophaling aanvragen" at bounding box center [1151, 75] width 88 height 11
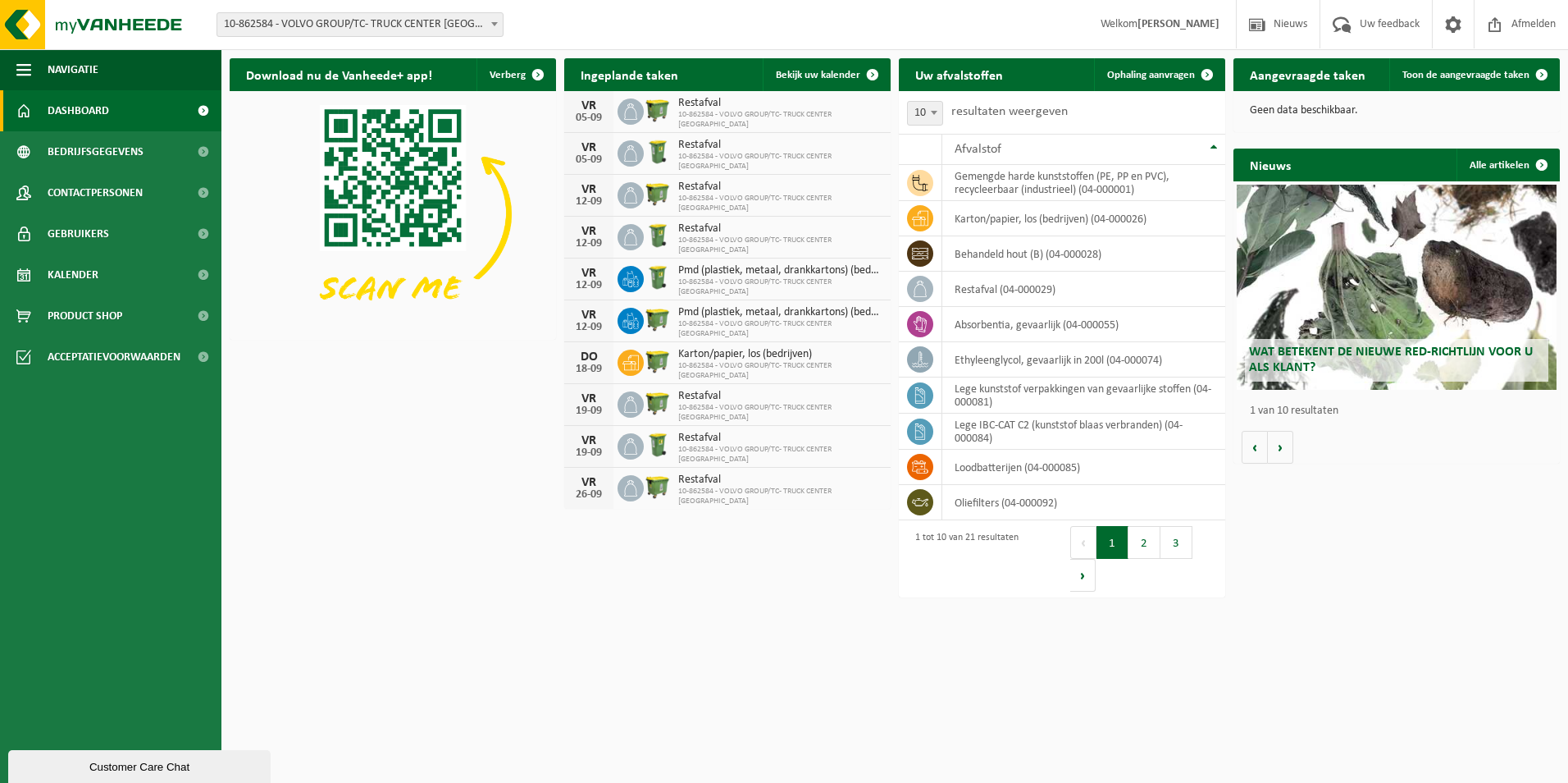
click at [954, 73] on h2 "Uw afvalstoffen" at bounding box center [959, 74] width 120 height 32
click at [954, 73] on h2 "Uw afvalstoffen" at bounding box center [959, 74] width 120 height 32
drag, startPoint x: 954, startPoint y: 73, endPoint x: 1185, endPoint y: 105, distance: 233.2
click at [1185, 105] on div "10 25 50 100 10 resultaten weergeven" at bounding box center [1061, 112] width 326 height 43
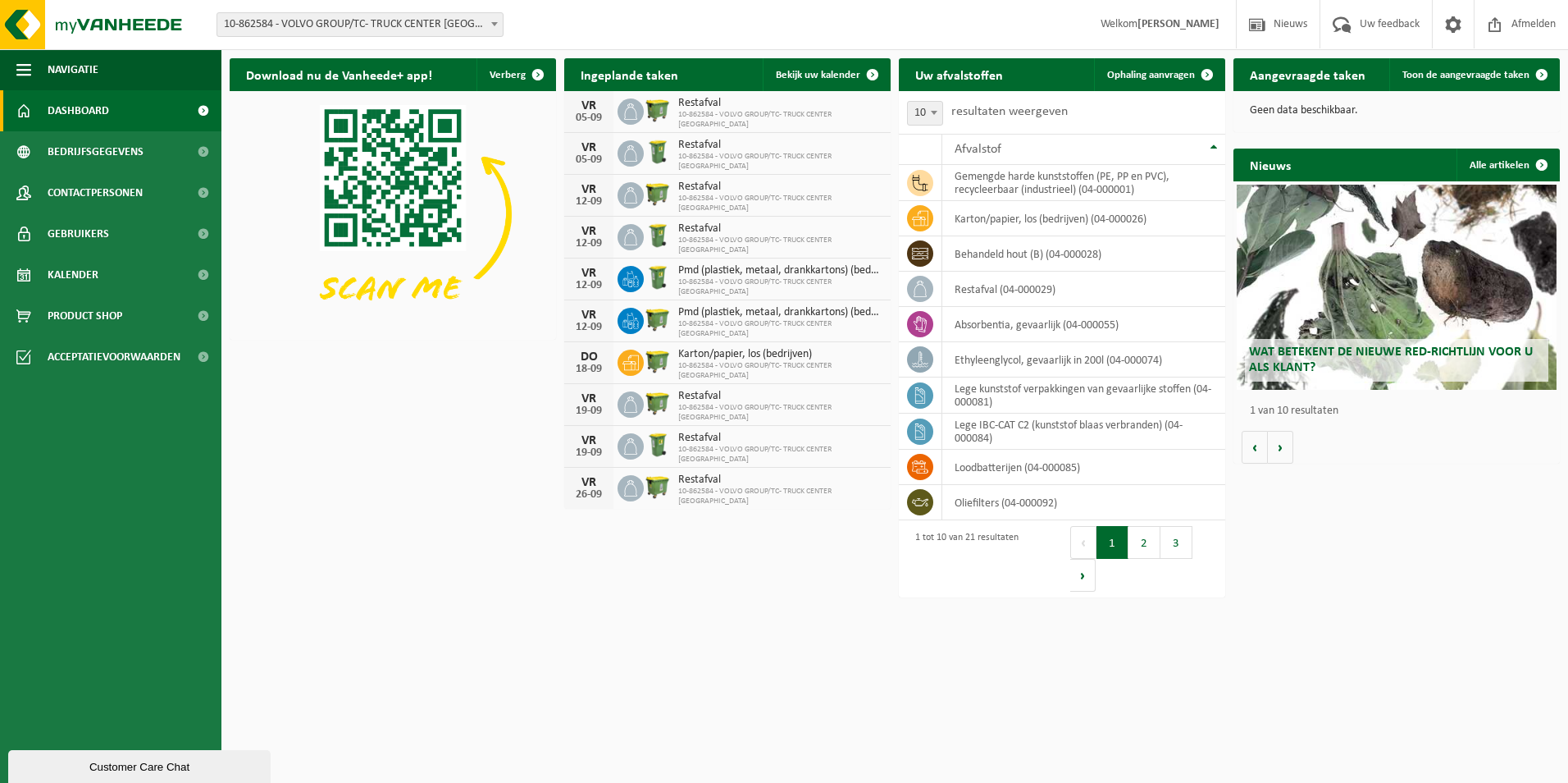
click at [1116, 120] on div "10 25 50 100 10 resultaten weergeven" at bounding box center [1061, 112] width 326 height 43
click at [1032, 119] on div "10 25 50 100 10 resultaten weergeven" at bounding box center [987, 112] width 177 height 43
click at [1165, 73] on span "Ophaling aanvragen" at bounding box center [1151, 75] width 88 height 11
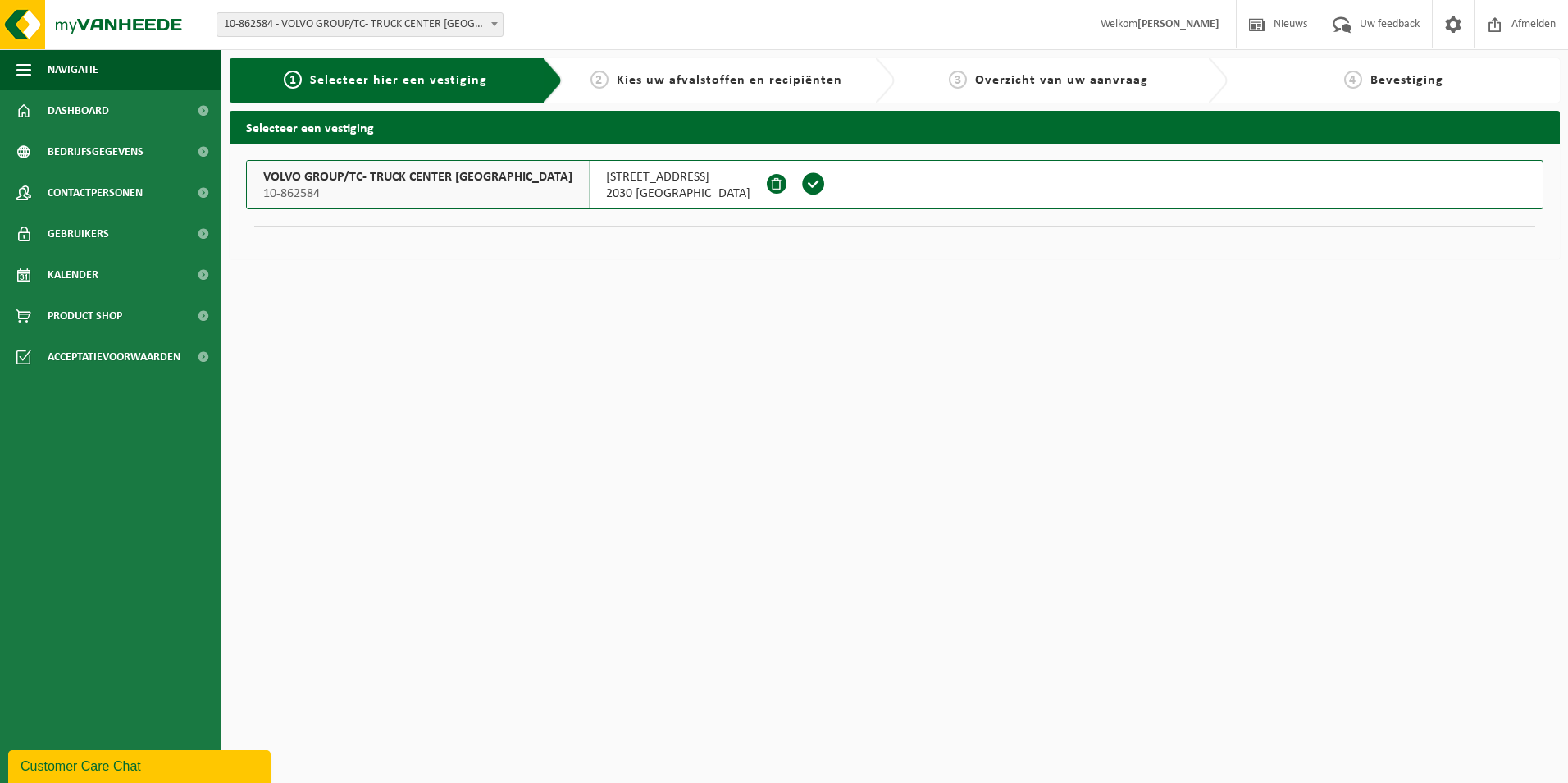
click at [801, 184] on span at bounding box center [813, 183] width 24 height 24
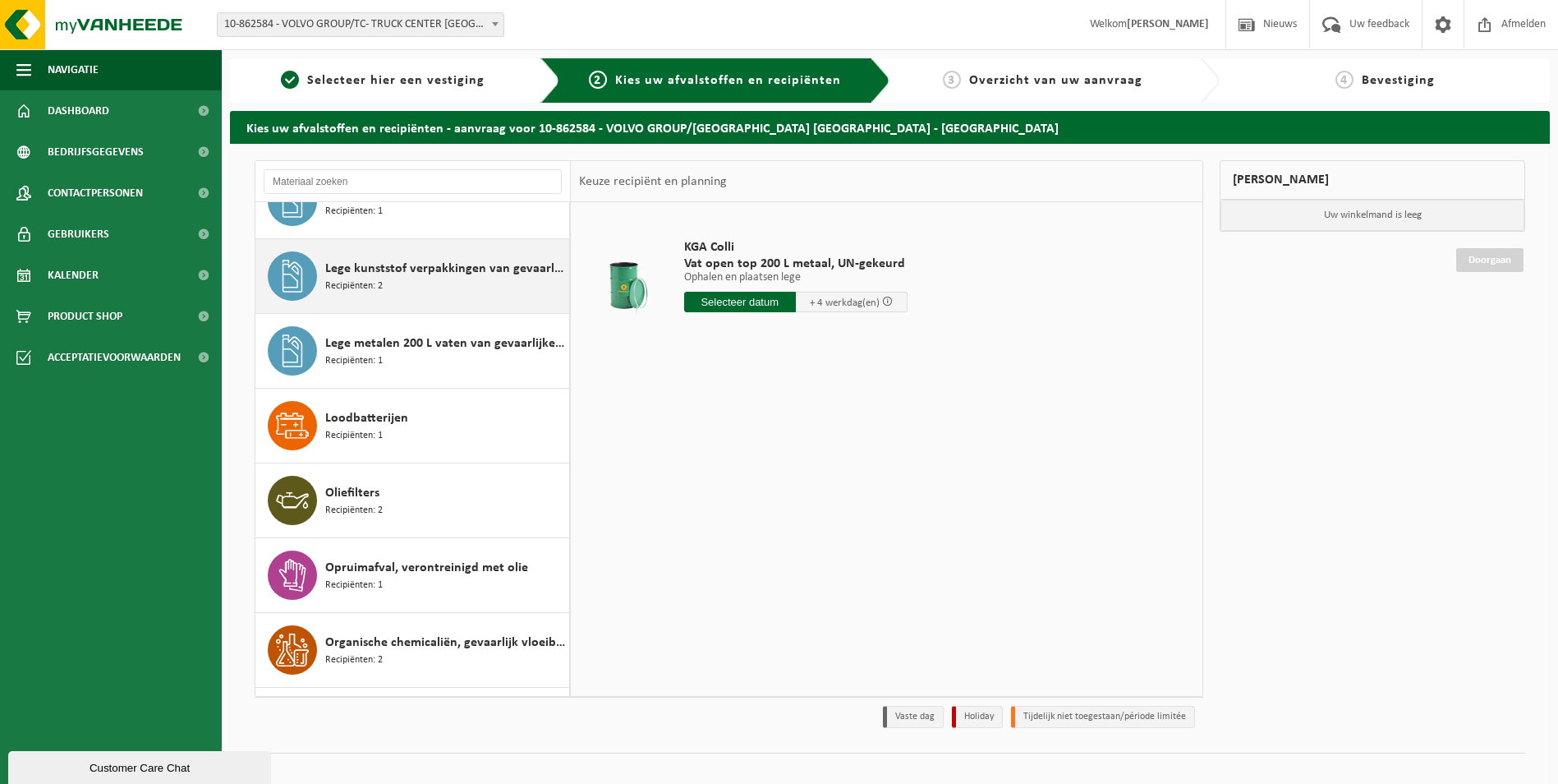
scroll to position [740, 0]
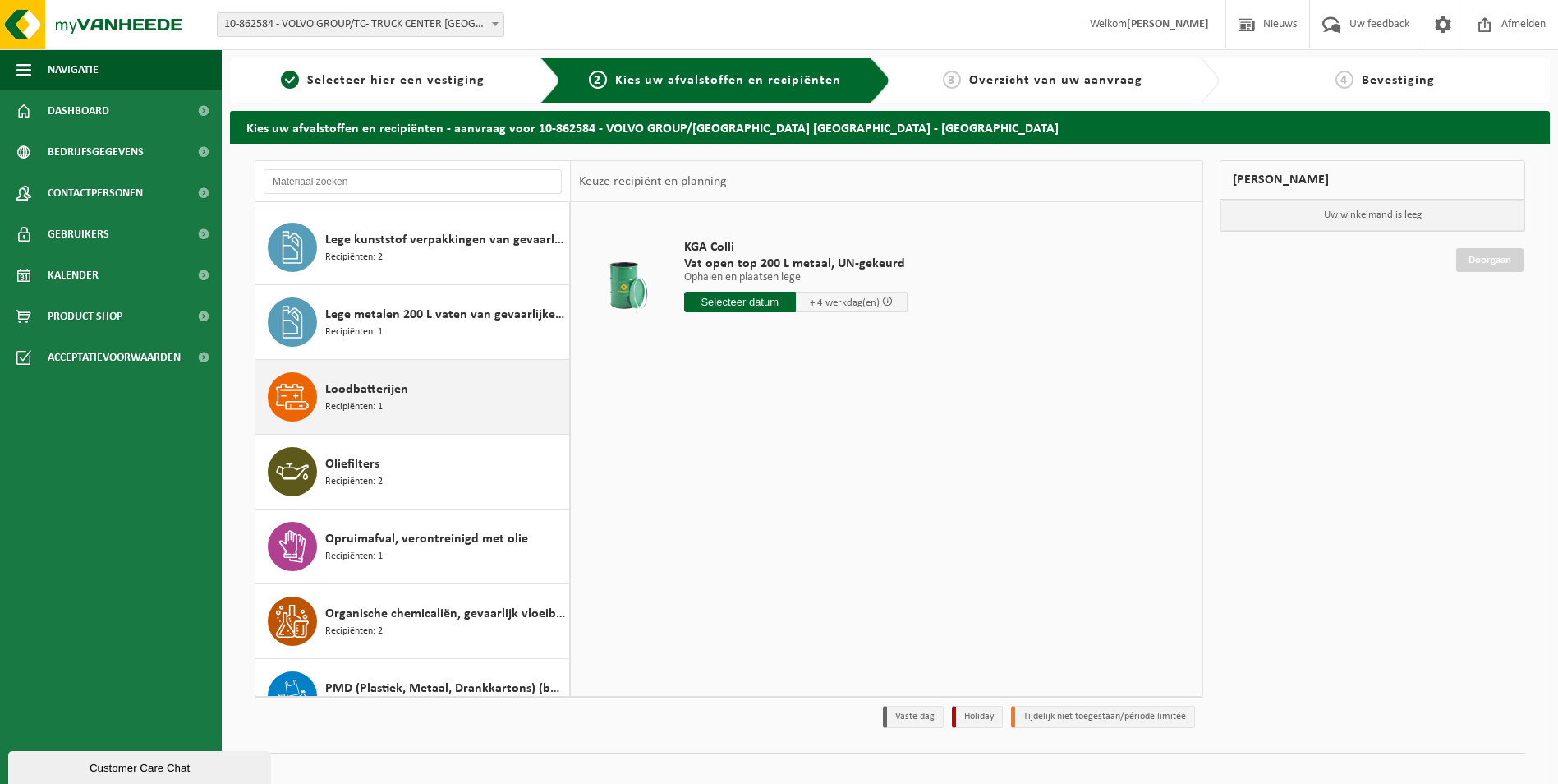
click at [369, 389] on span "Loodbatterijen" at bounding box center [366, 389] width 83 height 20
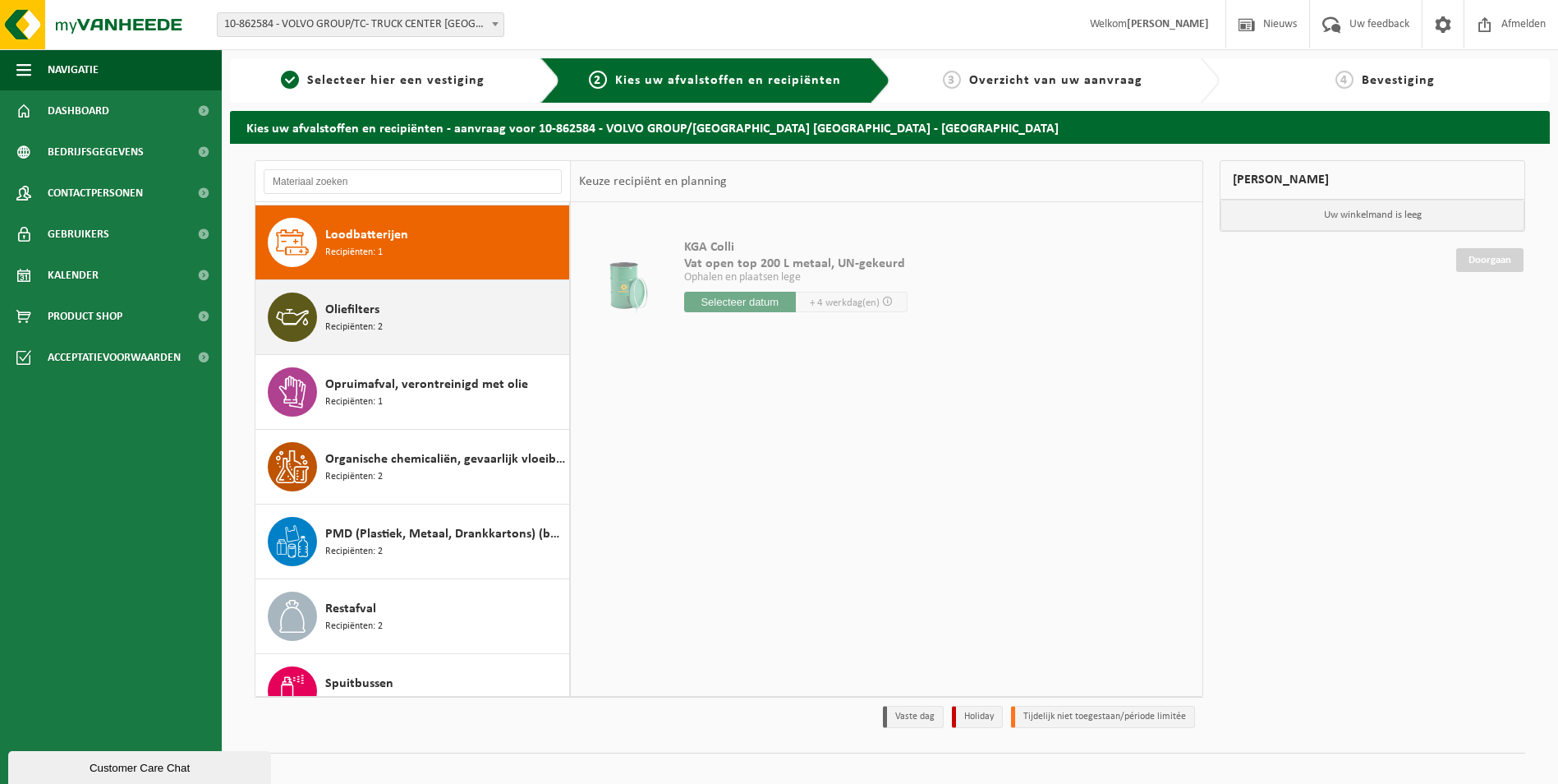
scroll to position [897, 0]
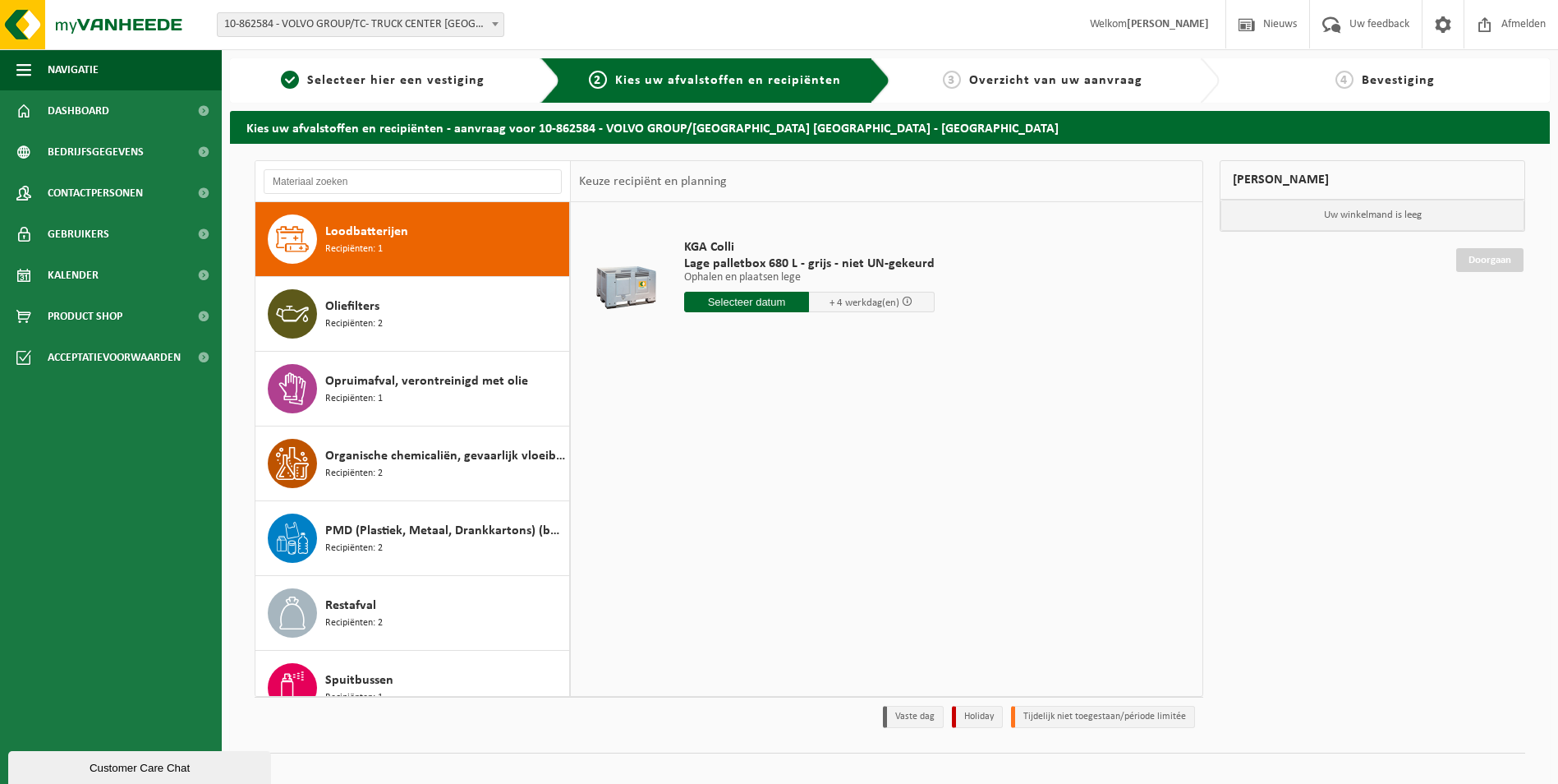
click at [729, 301] on input "text" at bounding box center [747, 302] width 125 height 21
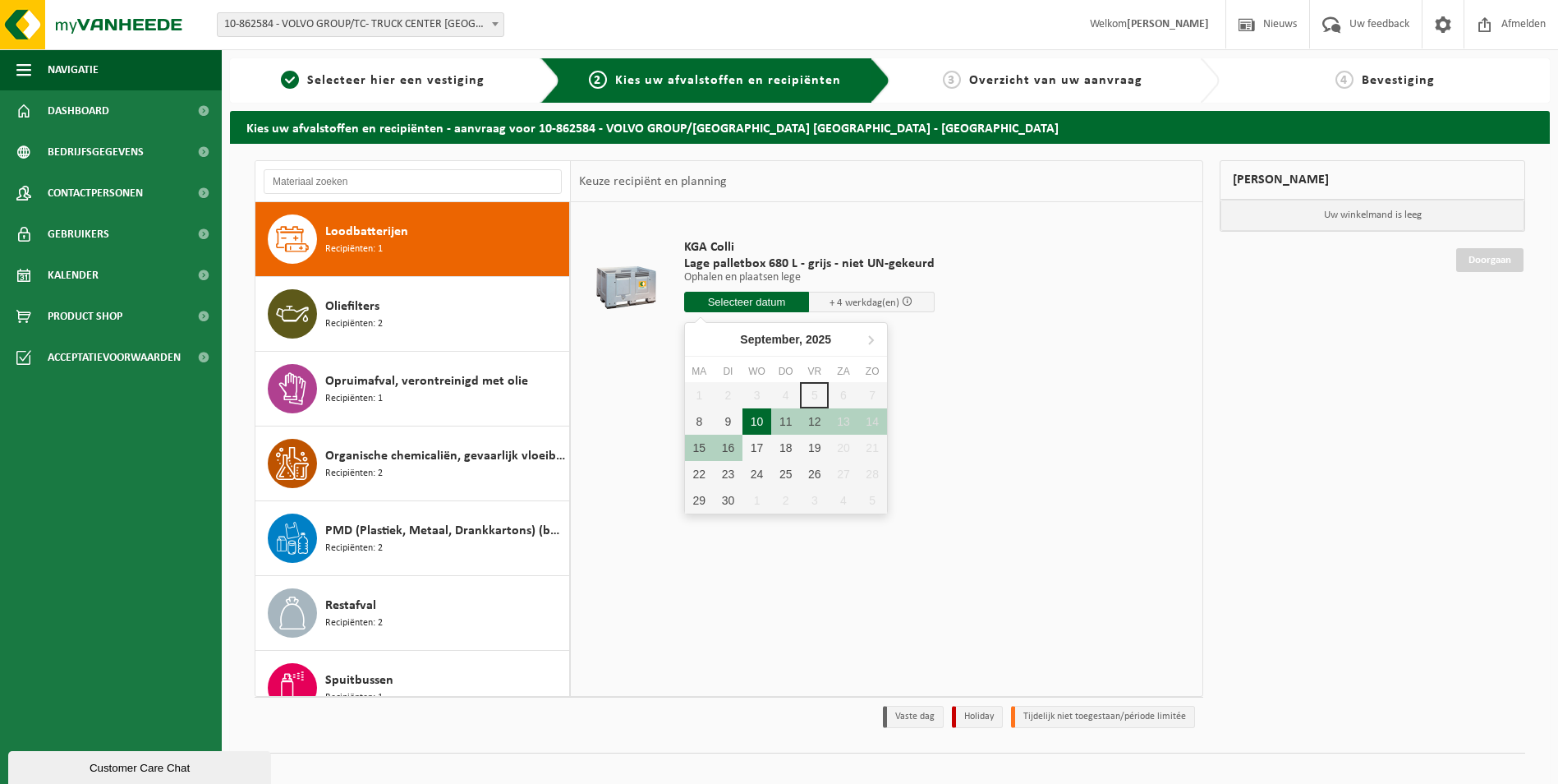
click at [758, 423] on div "10" at bounding box center [756, 420] width 28 height 26
type input "Van 2025-09-10"
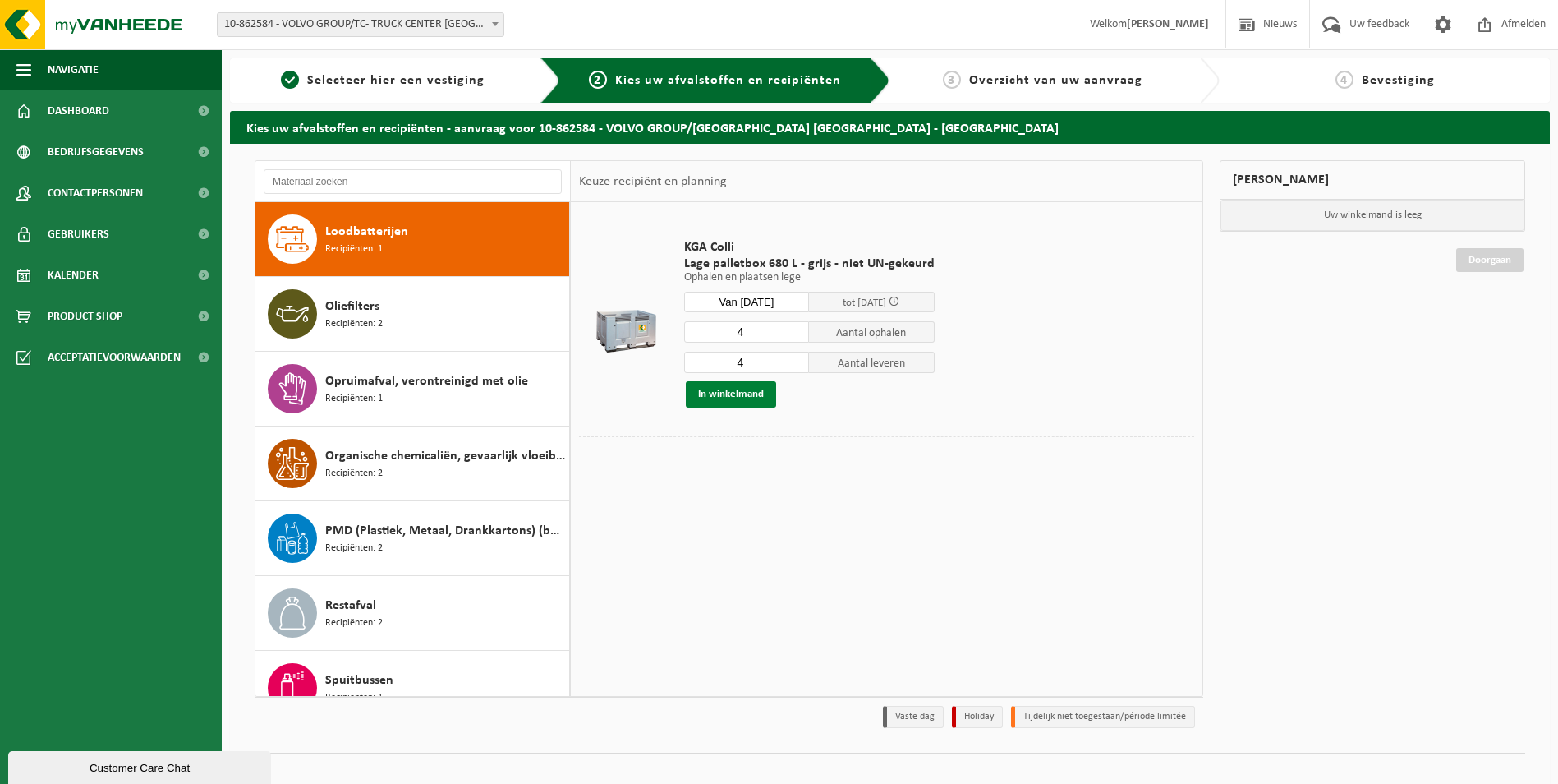
click at [731, 394] on button "In winkelmand" at bounding box center [731, 394] width 90 height 26
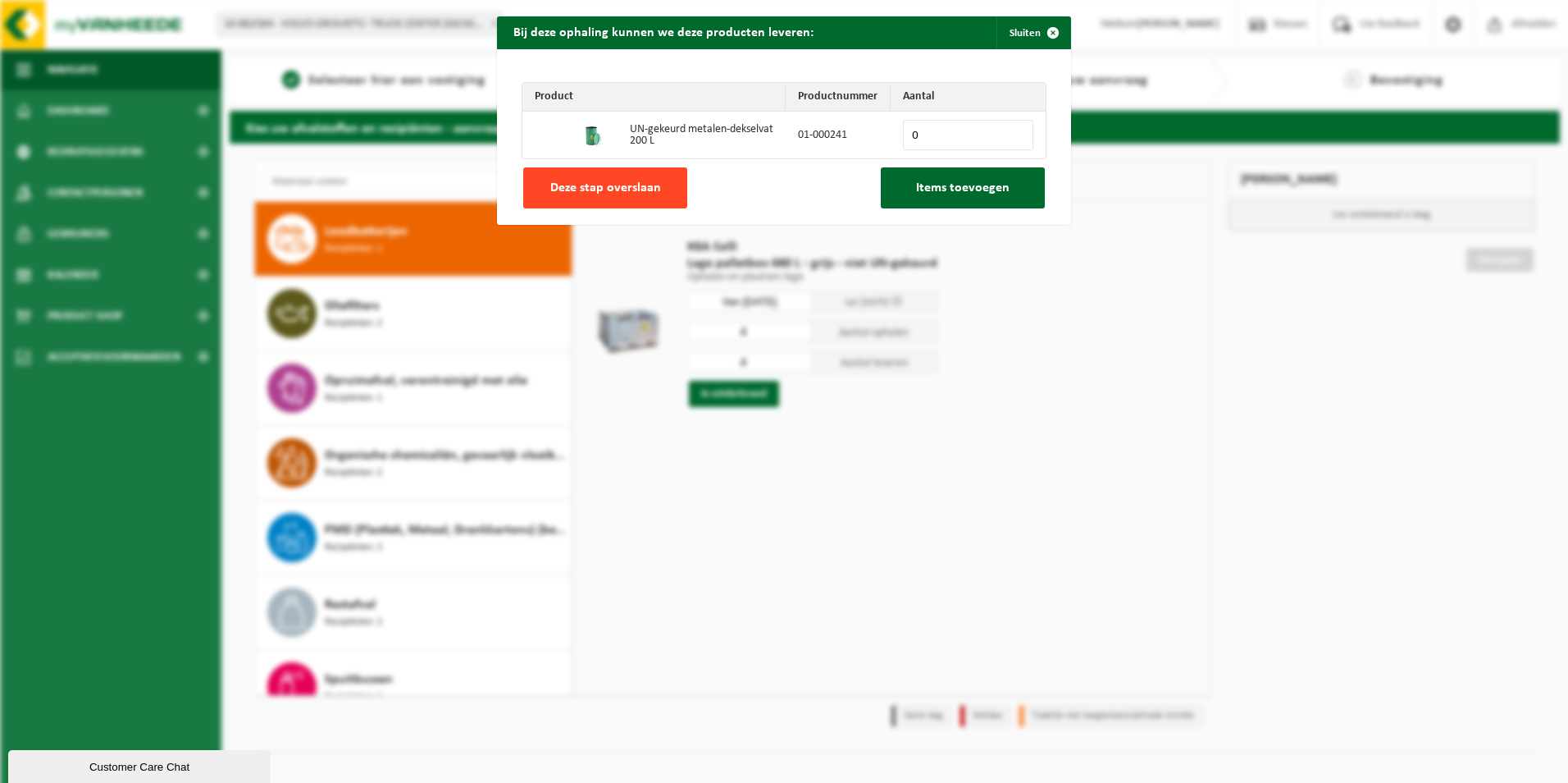
click at [631, 184] on span "Deze stap overslaan" at bounding box center [605, 188] width 111 height 13
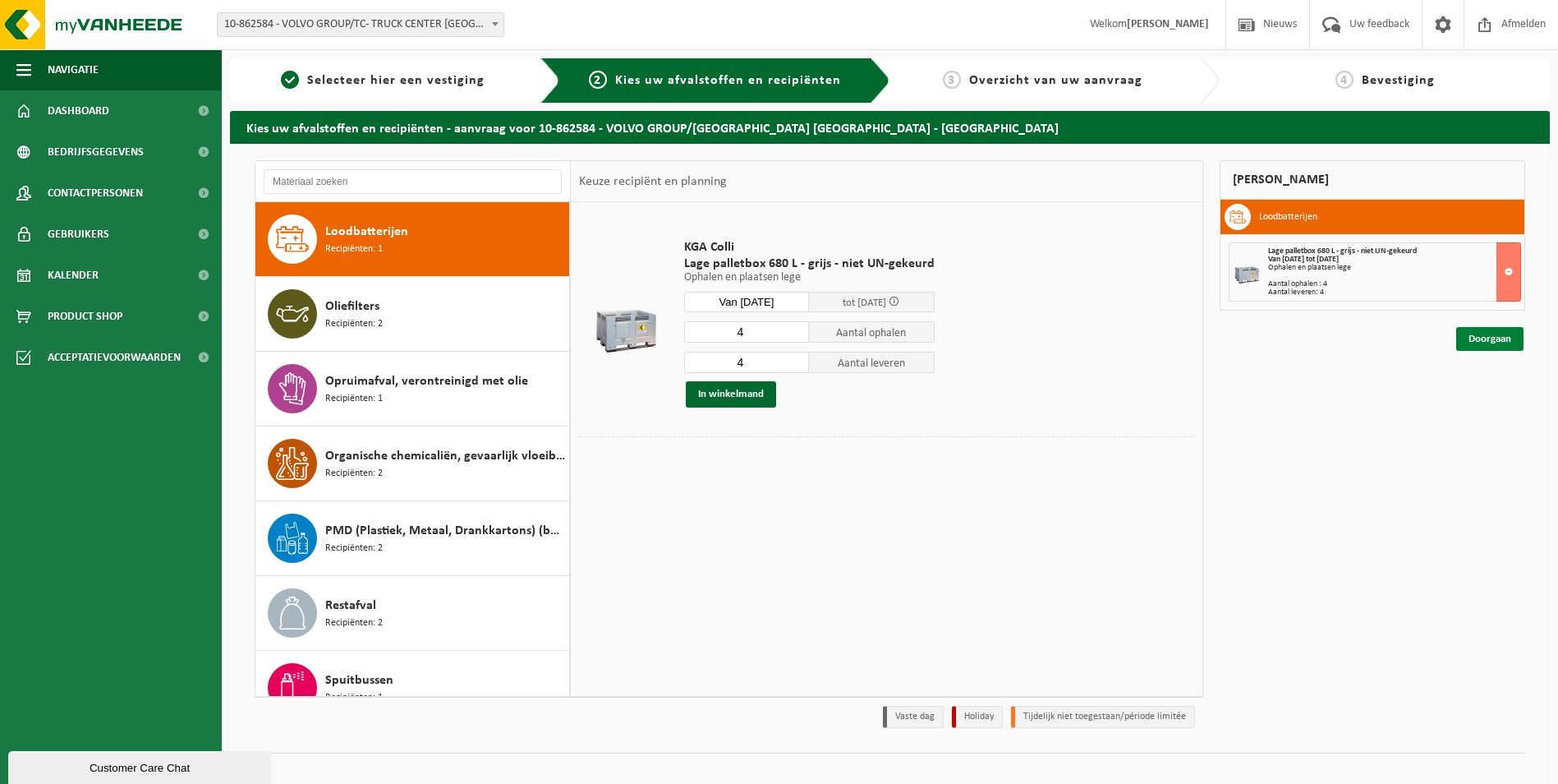
click at [1494, 333] on link "Doorgaan" at bounding box center [1489, 339] width 68 height 24
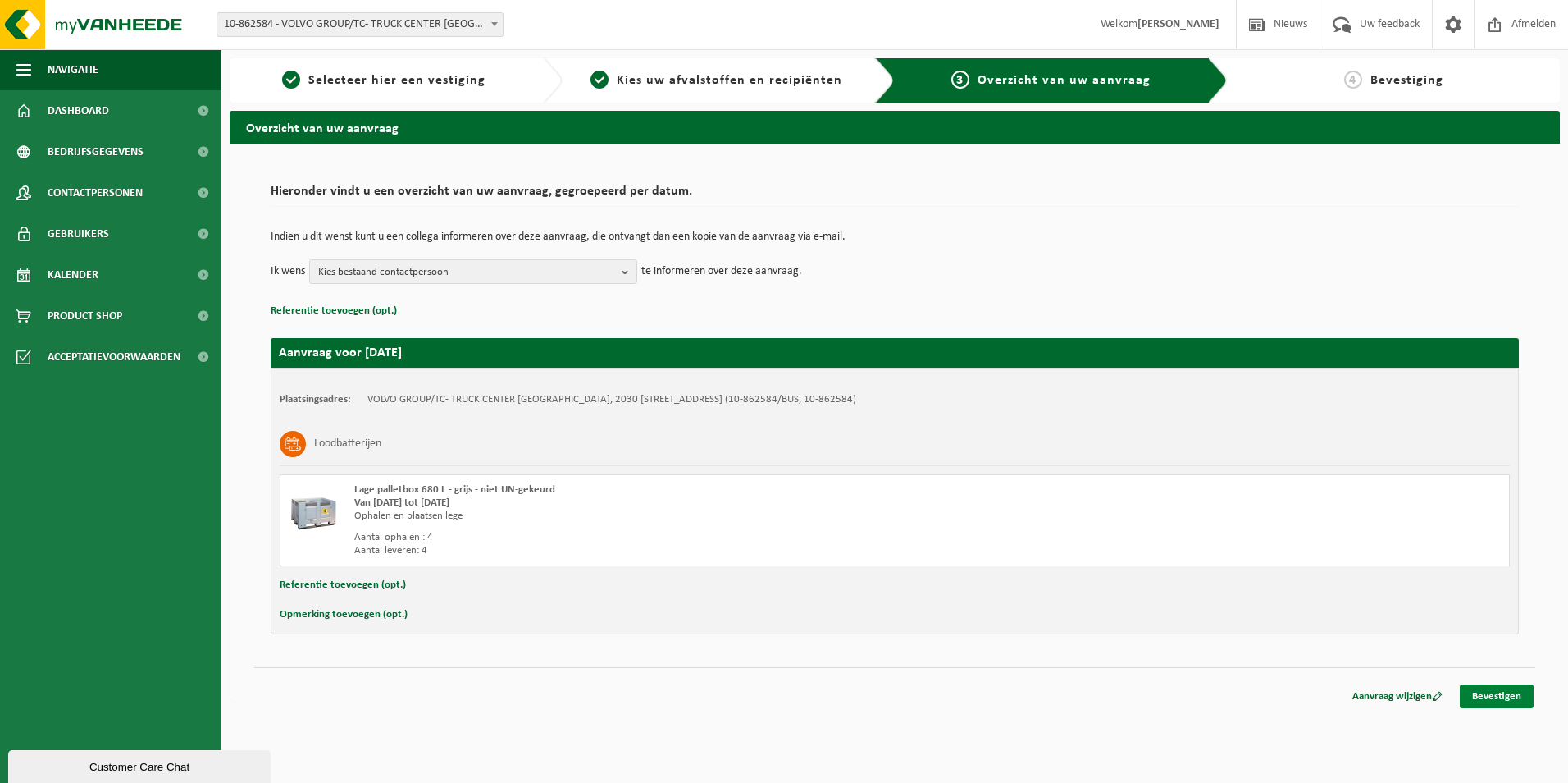
click at [1494, 690] on link "Bevestigen" at bounding box center [1496, 696] width 73 height 24
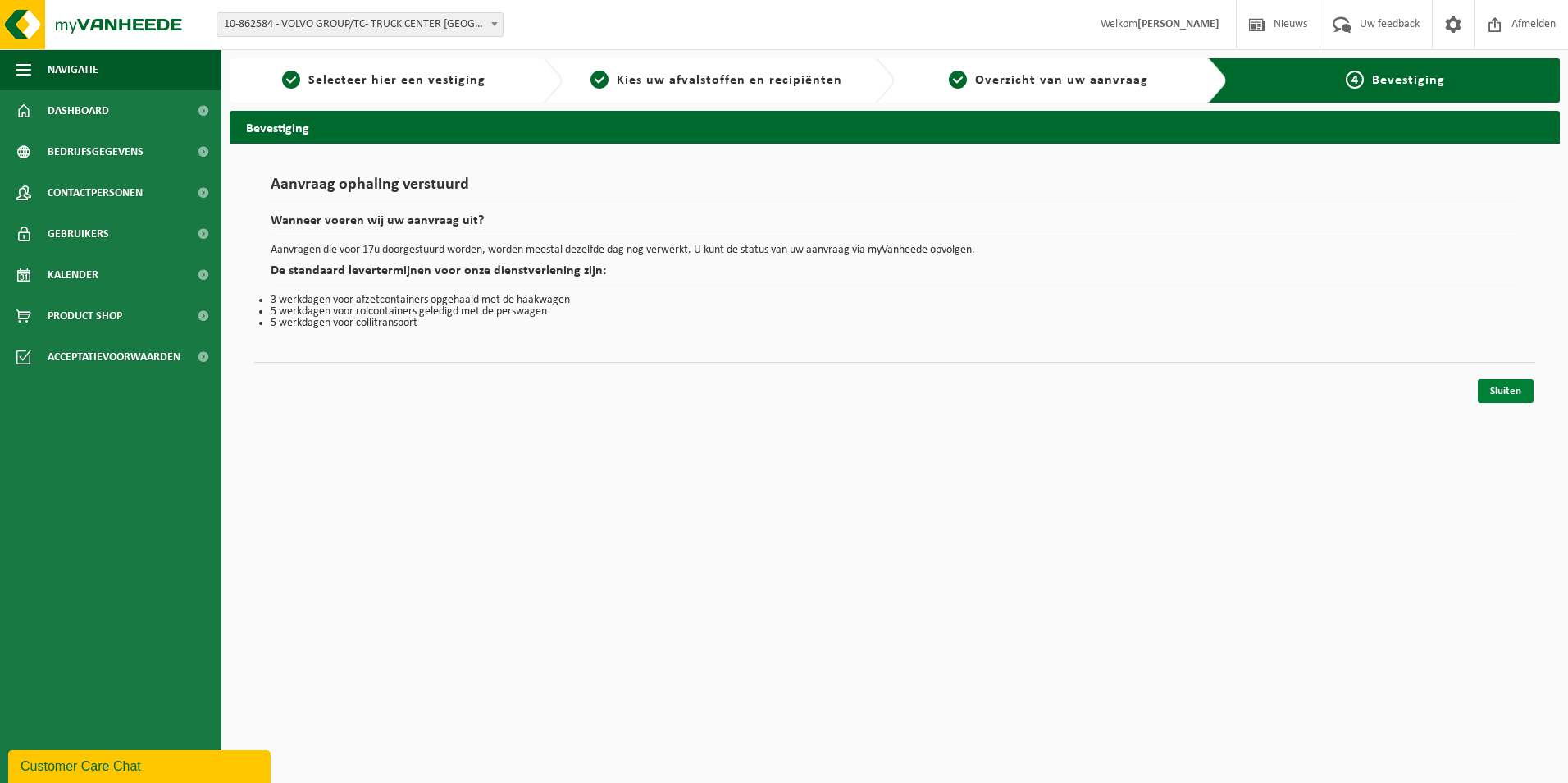
click at [1510, 390] on link "Sluiten" at bounding box center [1505, 391] width 56 height 24
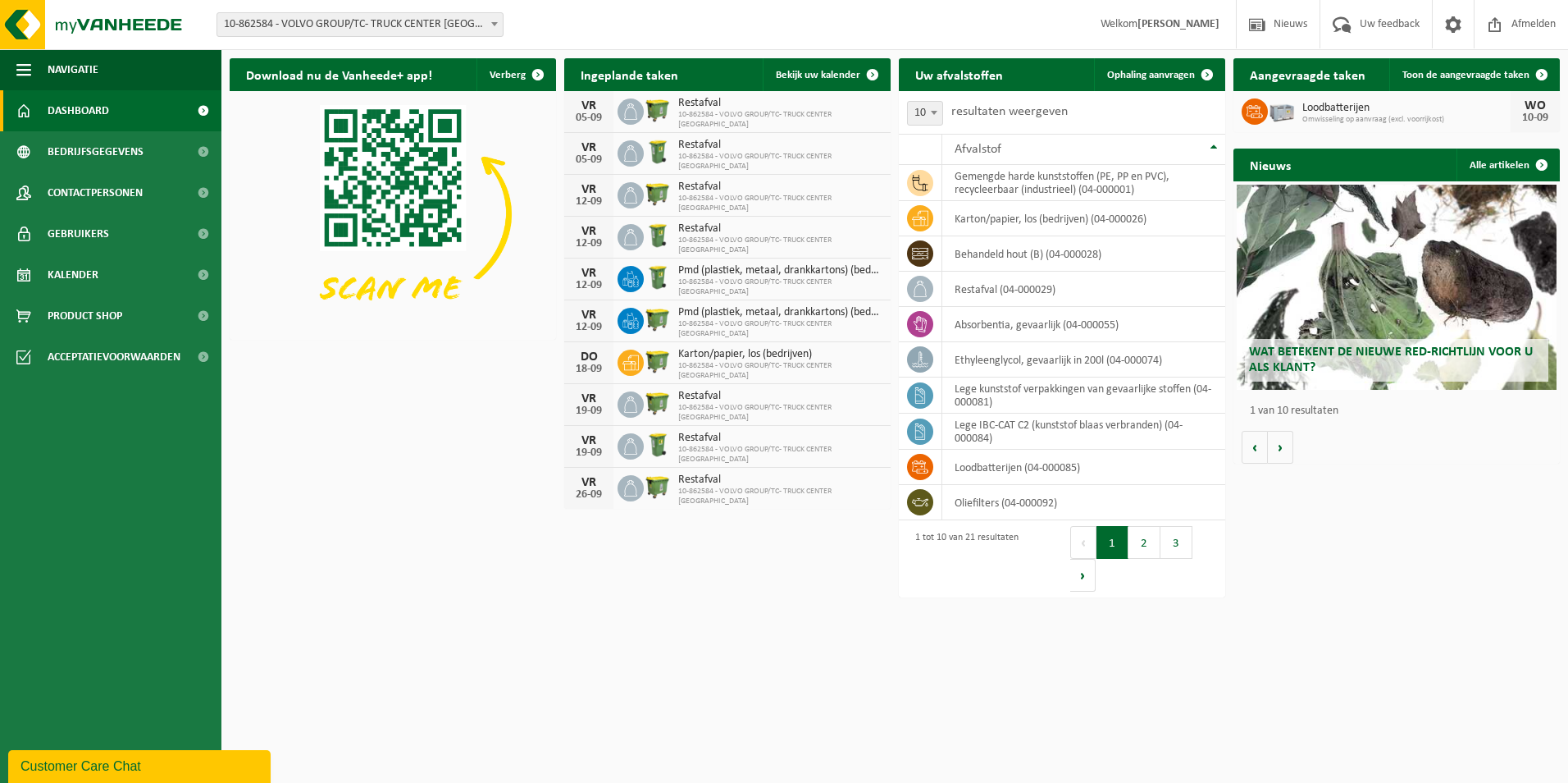
click at [996, 653] on html "Vestiging: 10-862584 - VOLVO GROUP/TC- TRUCK CENTER [GEOGRAPHIC_DATA] - [GEOGRA…" at bounding box center [784, 392] width 1568 height 783
